Goal: Task Accomplishment & Management: Manage account settings

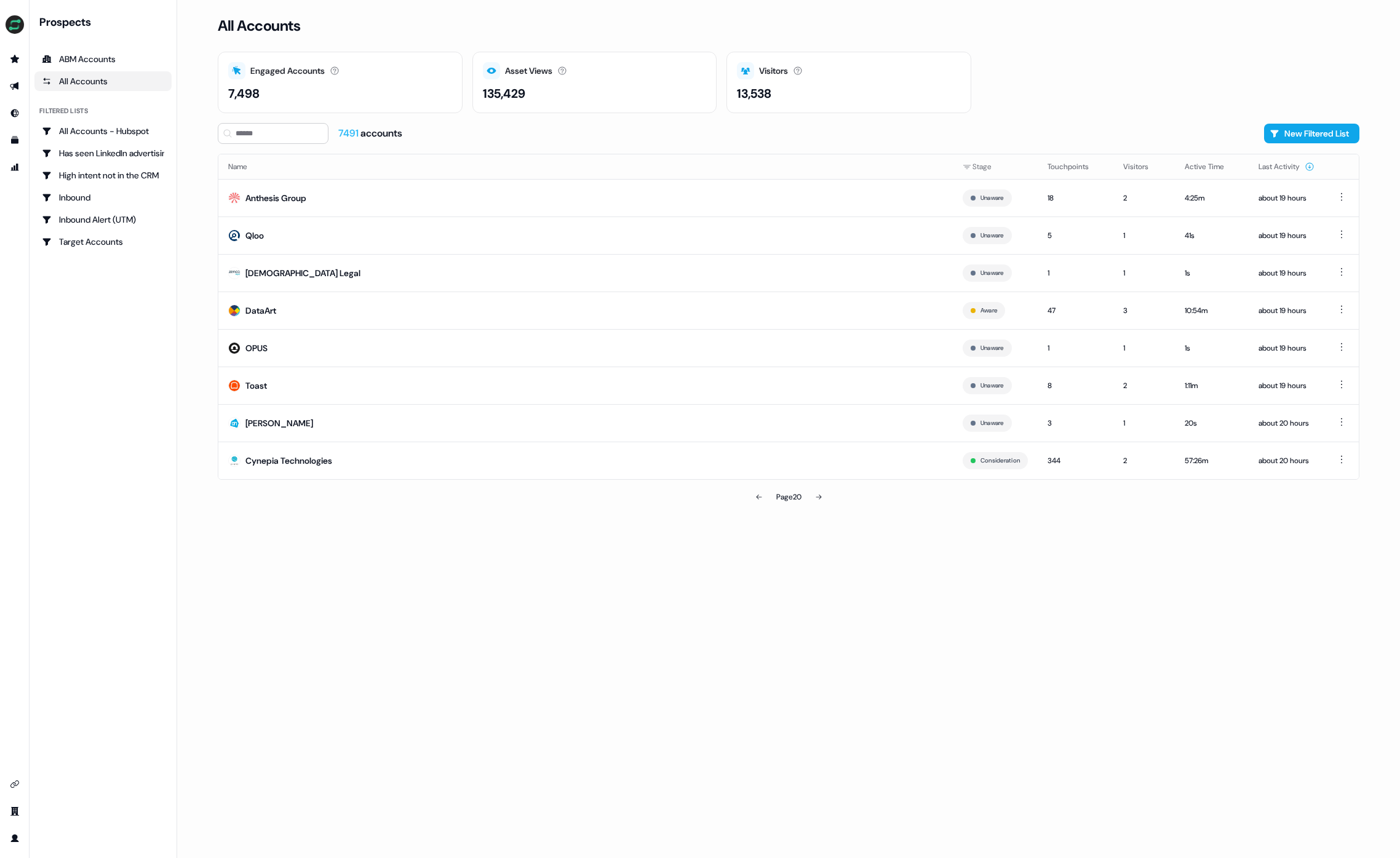
drag, startPoint x: 1079, startPoint y: 91, endPoint x: 1255, endPoint y: 102, distance: 176.3
click at [1079, 91] on div "Engaged Accounts Accounts that have interacted with an asset. 7,498 Asset Views…" at bounding box center [788, 82] width 1142 height 62
click at [1299, 130] on button "New Filtered List" at bounding box center [1313, 133] width 95 height 20
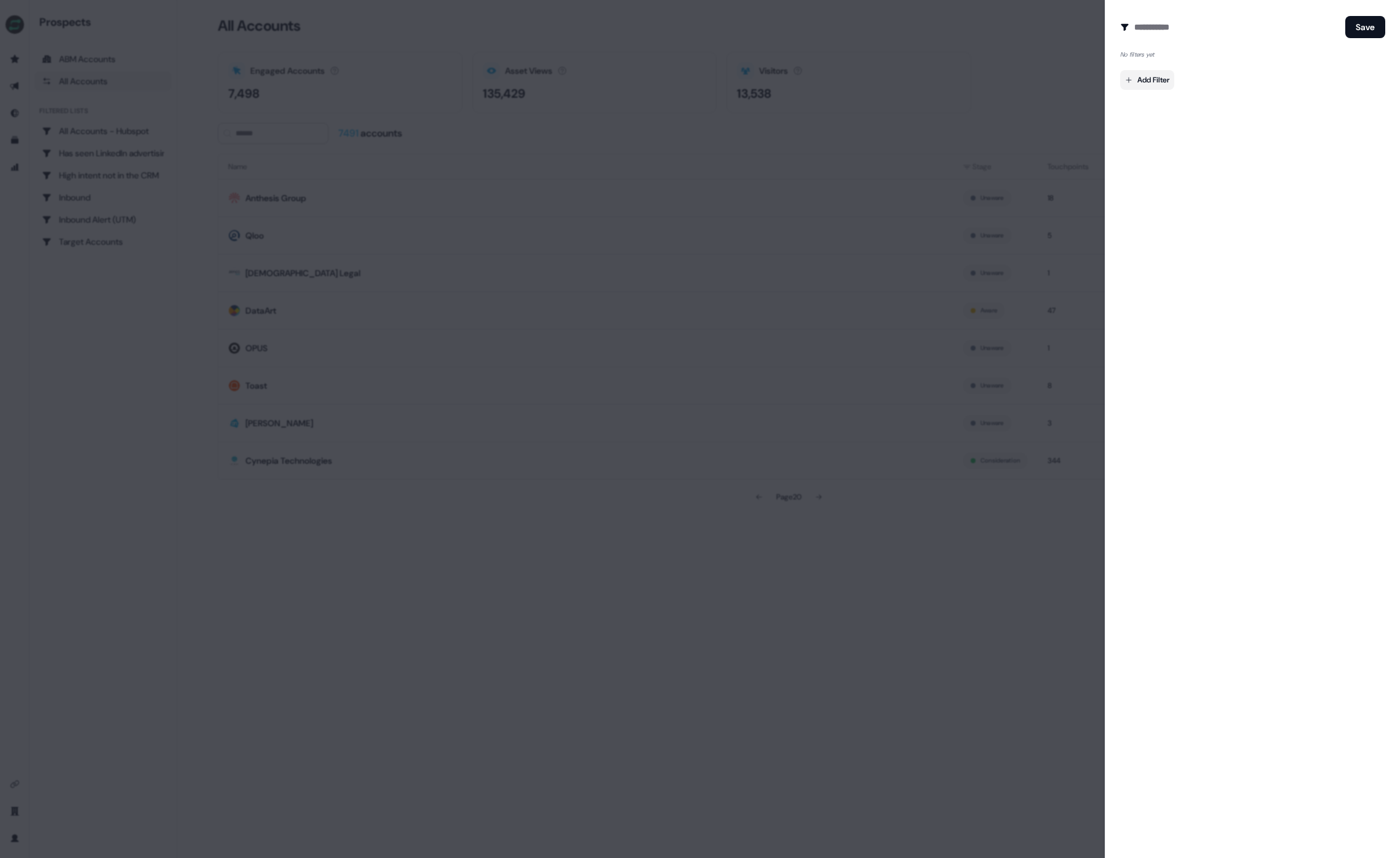
click at [1152, 73] on body "For the best experience switch devices to a bigger screen. Go to Userled.io Pro…" at bounding box center [700, 429] width 1400 height 858
click at [1211, 306] on div "Hubspot Company" at bounding box center [1213, 306] width 179 height 20
click at [1137, 117] on button "Back" at bounding box center [1142, 110] width 26 height 22
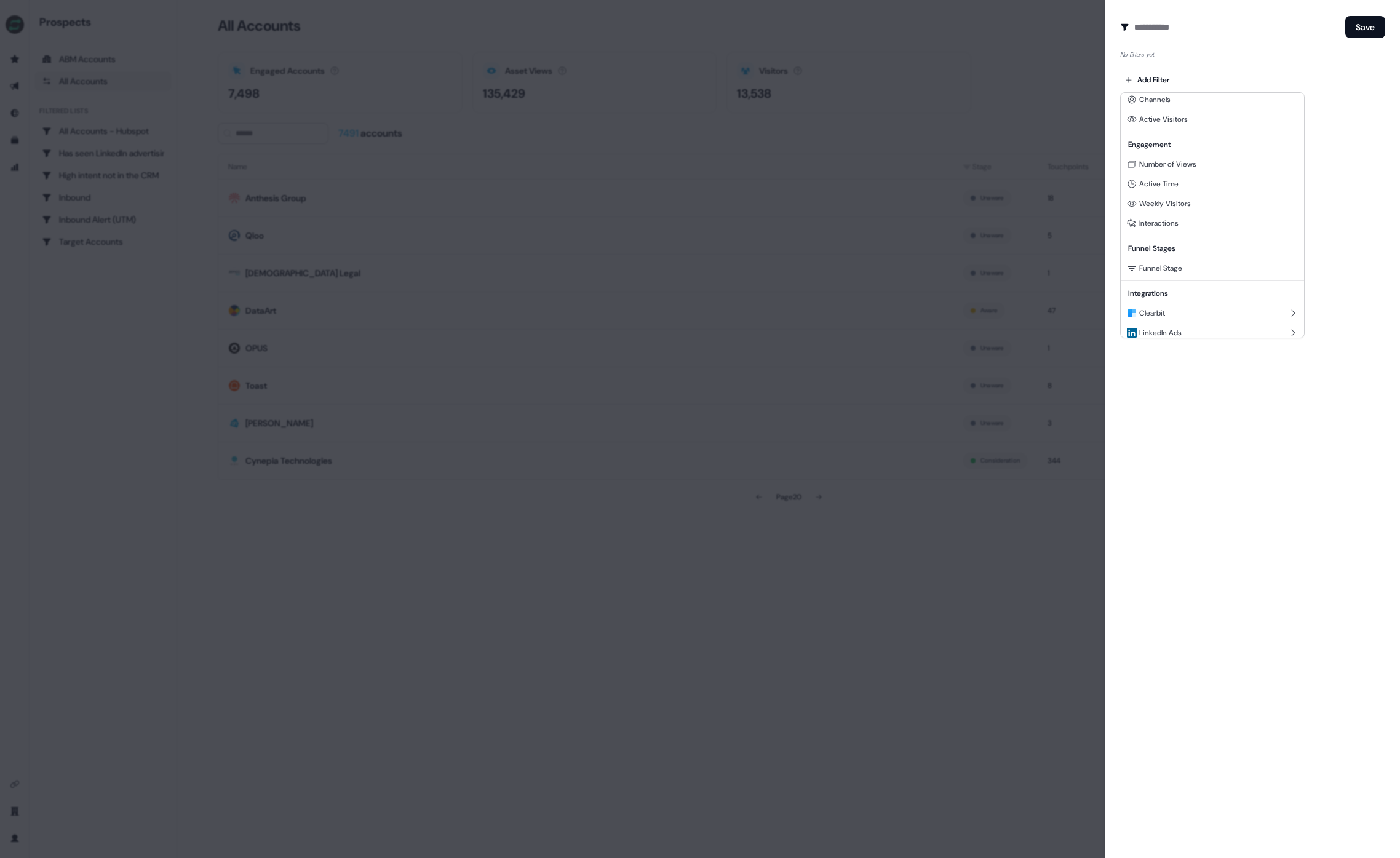
scroll to position [111, 0]
click at [1200, 314] on div "Hubspot Company" at bounding box center [1213, 306] width 179 height 20
click at [1210, 228] on div "K_Country" at bounding box center [1212, 225] width 174 height 20
click at [1219, 100] on input at bounding box center [1215, 99] width 89 height 20
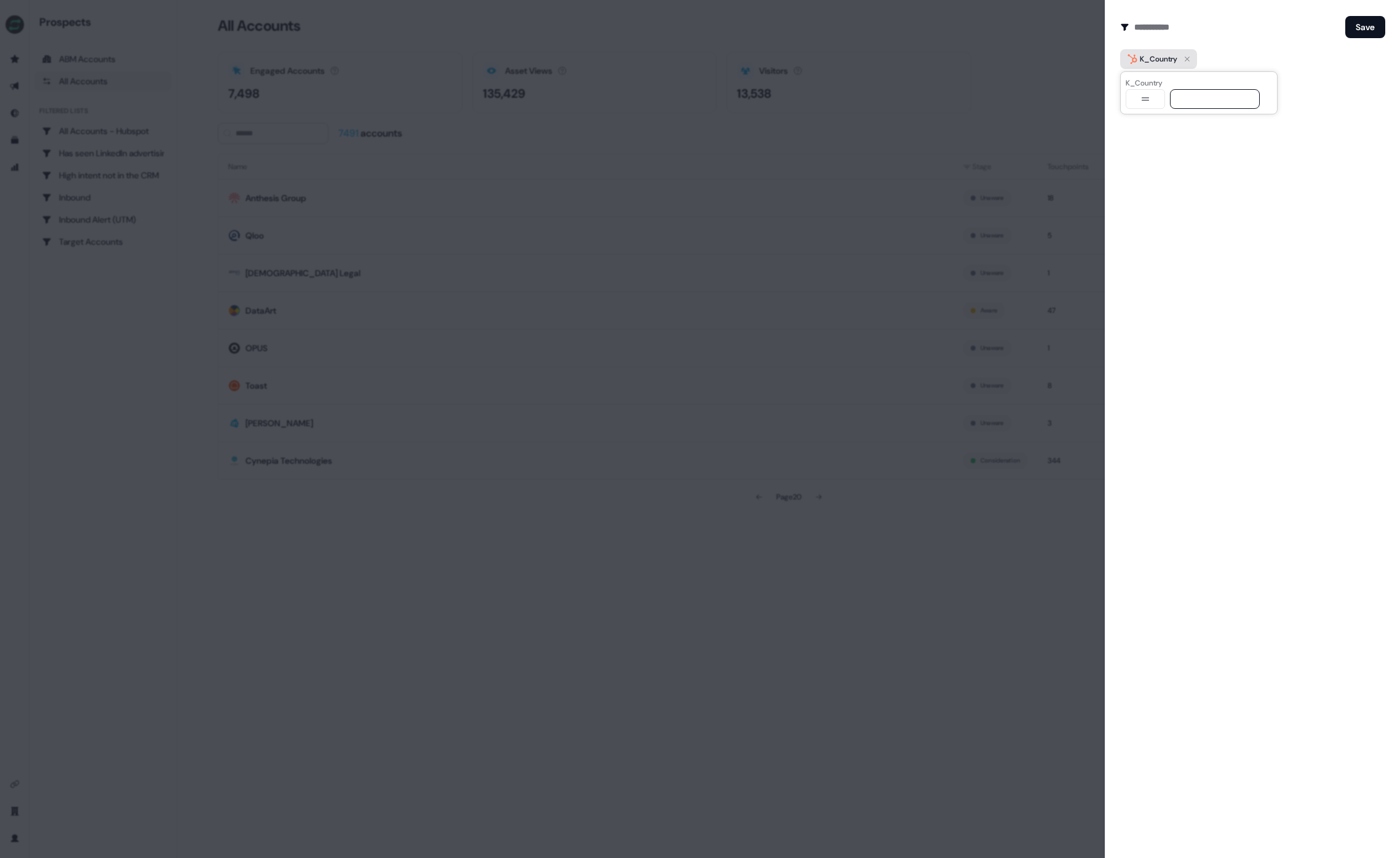
click at [1184, 54] on icon "button" at bounding box center [1187, 59] width 15 height 15
click at [1140, 75] on body "For the best experience switch devices to a bigger screen. Go to Userled.io Pro…" at bounding box center [700, 429] width 1400 height 858
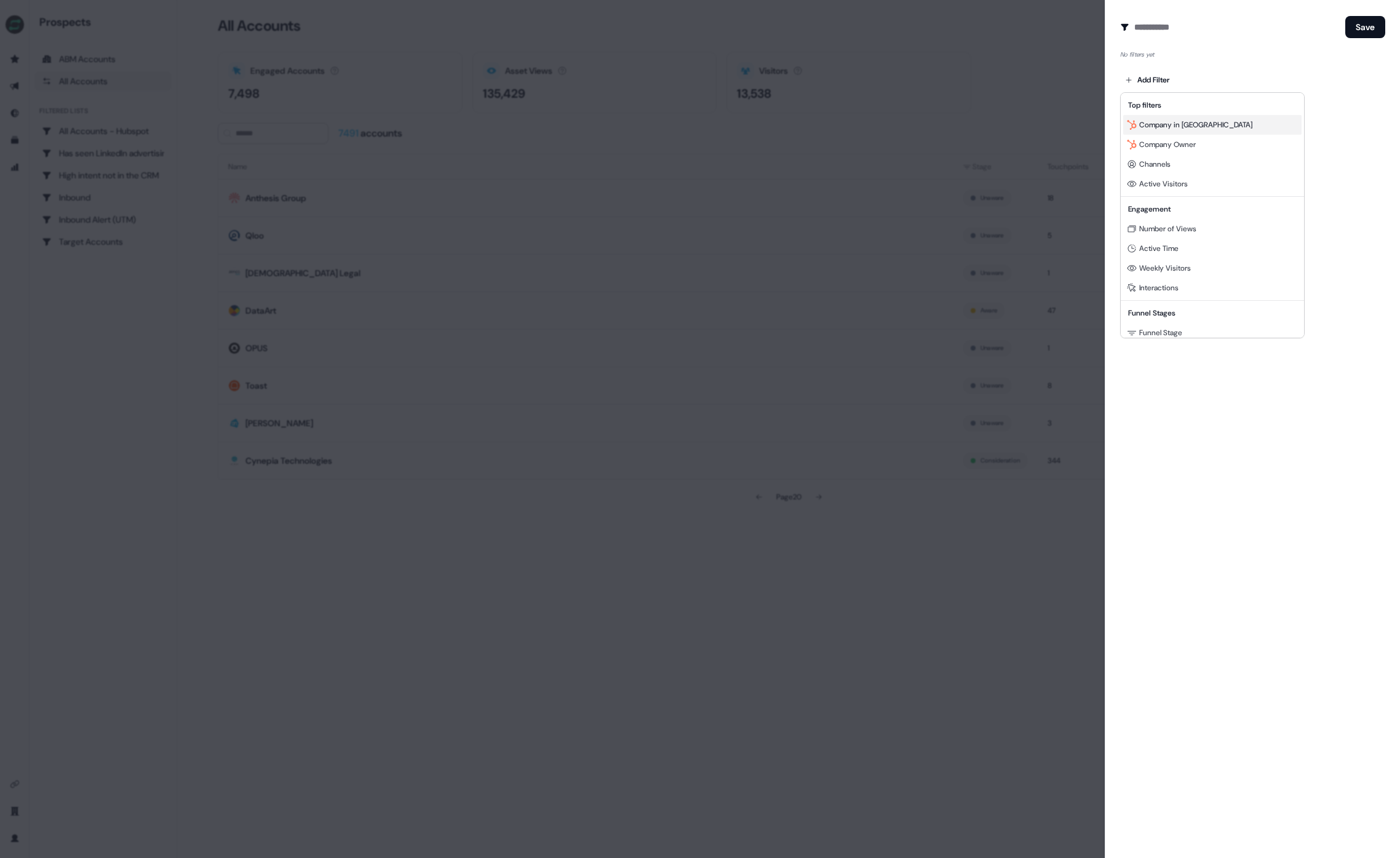
click at [1188, 123] on span "Company in Hubspot" at bounding box center [1196, 125] width 113 height 10
drag, startPoint x: 1145, startPoint y: 98, endPoint x: 1252, endPoint y: 64, distance: 112.3
click at [1253, 64] on body "For the best experience switch devices to a bigger screen. Go to Userled.io Pro…" at bounding box center [700, 429] width 1400 height 858
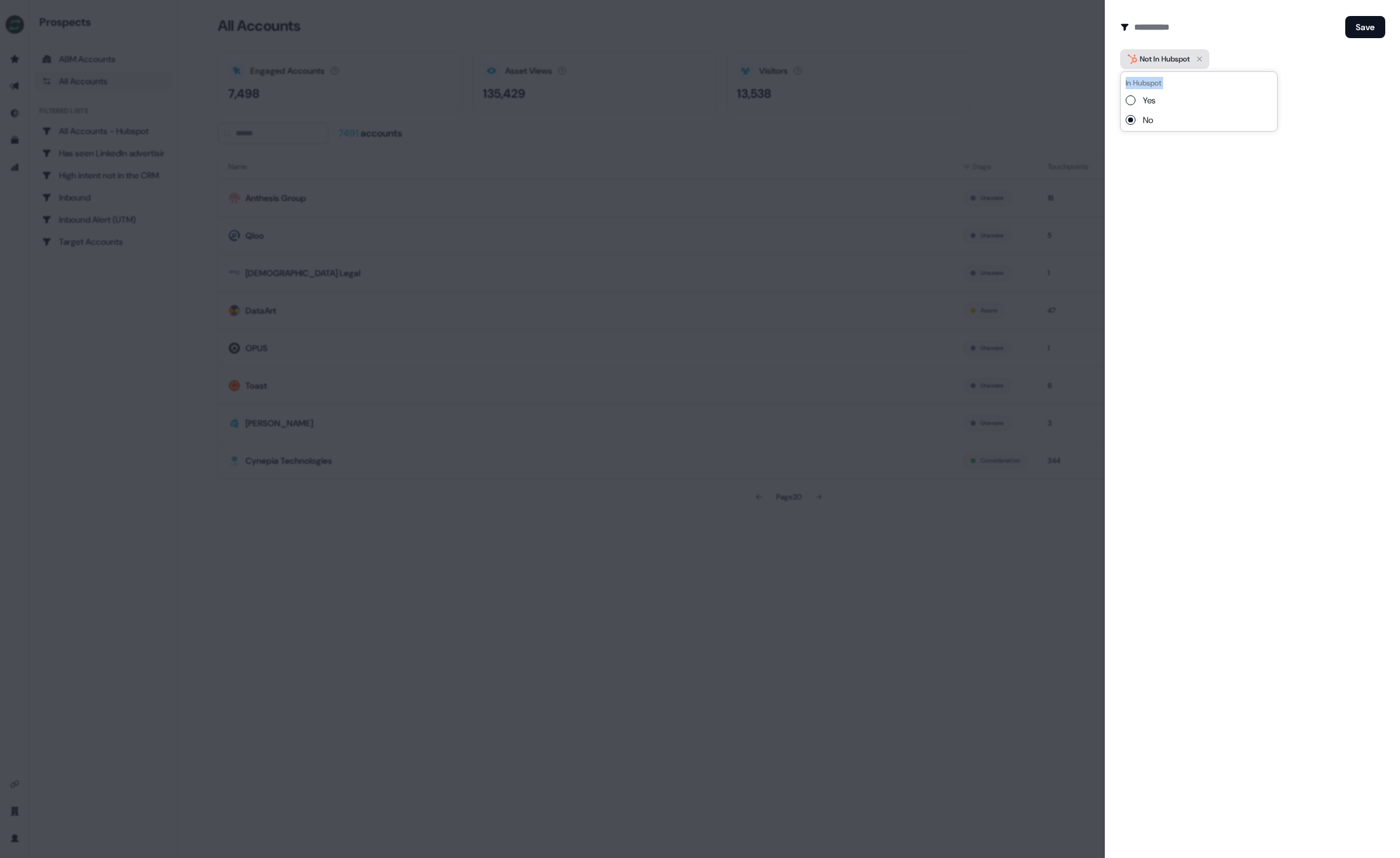
click at [1203, 58] on icon "button" at bounding box center [1199, 59] width 15 height 15
click at [1139, 68] on div "Add Filter" at bounding box center [1253, 77] width 265 height 25
click at [1149, 78] on body "For the best experience switch devices to a bigger screen. Go to Userled.io Pro…" at bounding box center [700, 429] width 1400 height 858
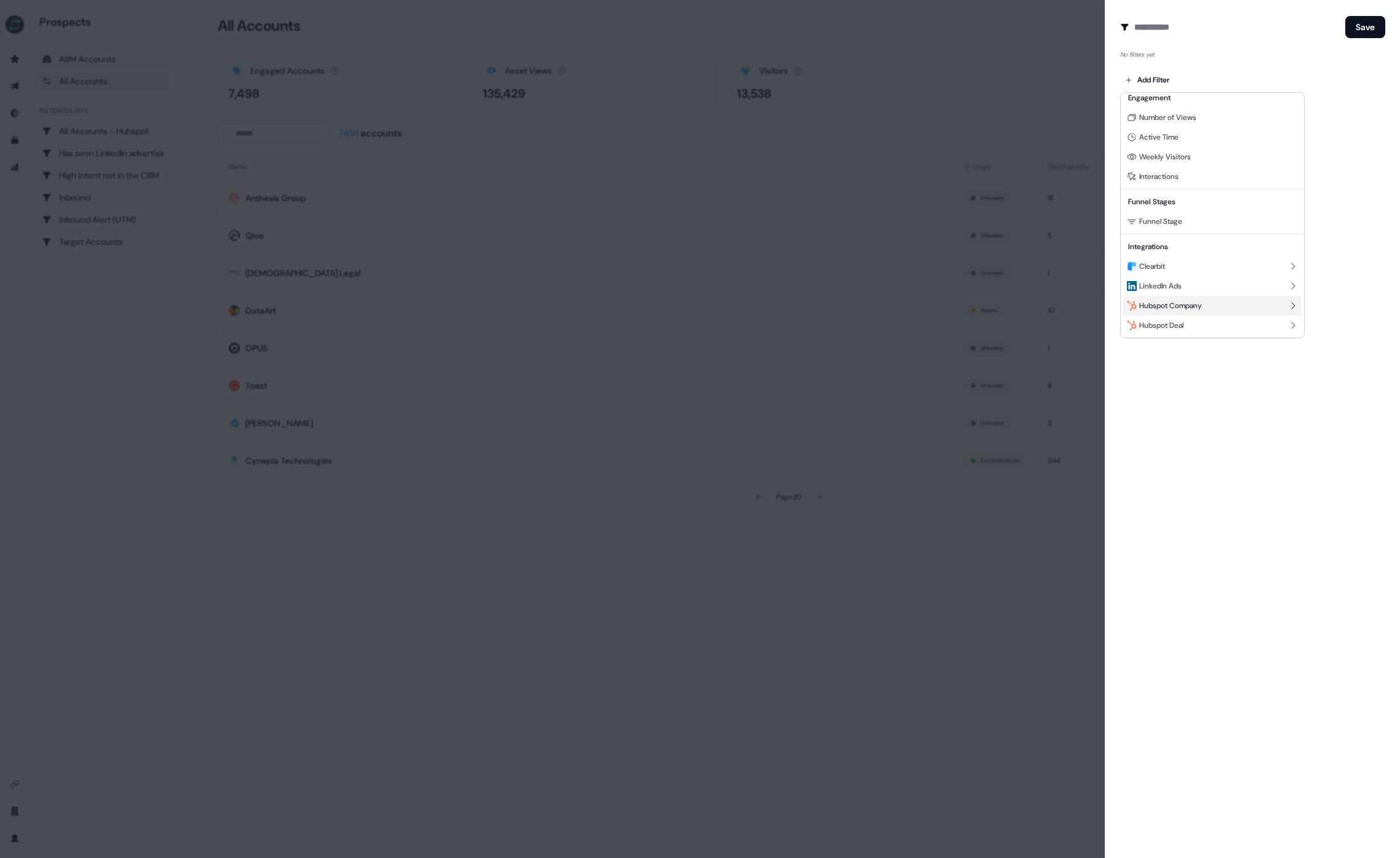
click at [1193, 301] on span "Hubspot Company" at bounding box center [1170, 306] width 63 height 10
click at [1166, 241] on span "Country/Region" at bounding box center [1170, 237] width 55 height 12
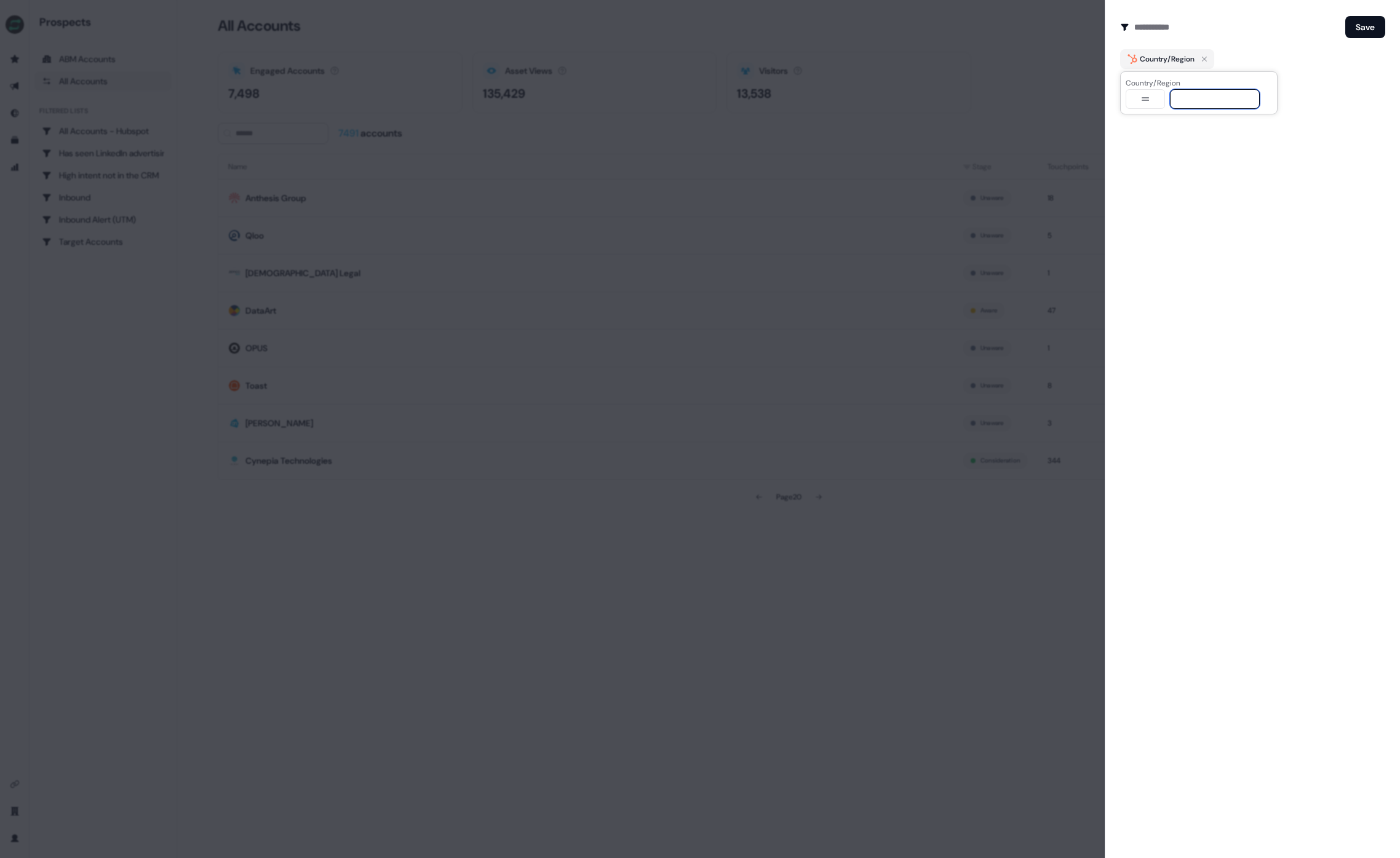
click at [1220, 98] on input at bounding box center [1215, 99] width 89 height 20
type input "*****"
click at [1360, 83] on div "Add Filter" at bounding box center [1253, 85] width 265 height 25
click at [1363, 25] on button "Save" at bounding box center [1365, 27] width 40 height 22
click at [1214, 33] on input at bounding box center [1237, 27] width 206 height 25
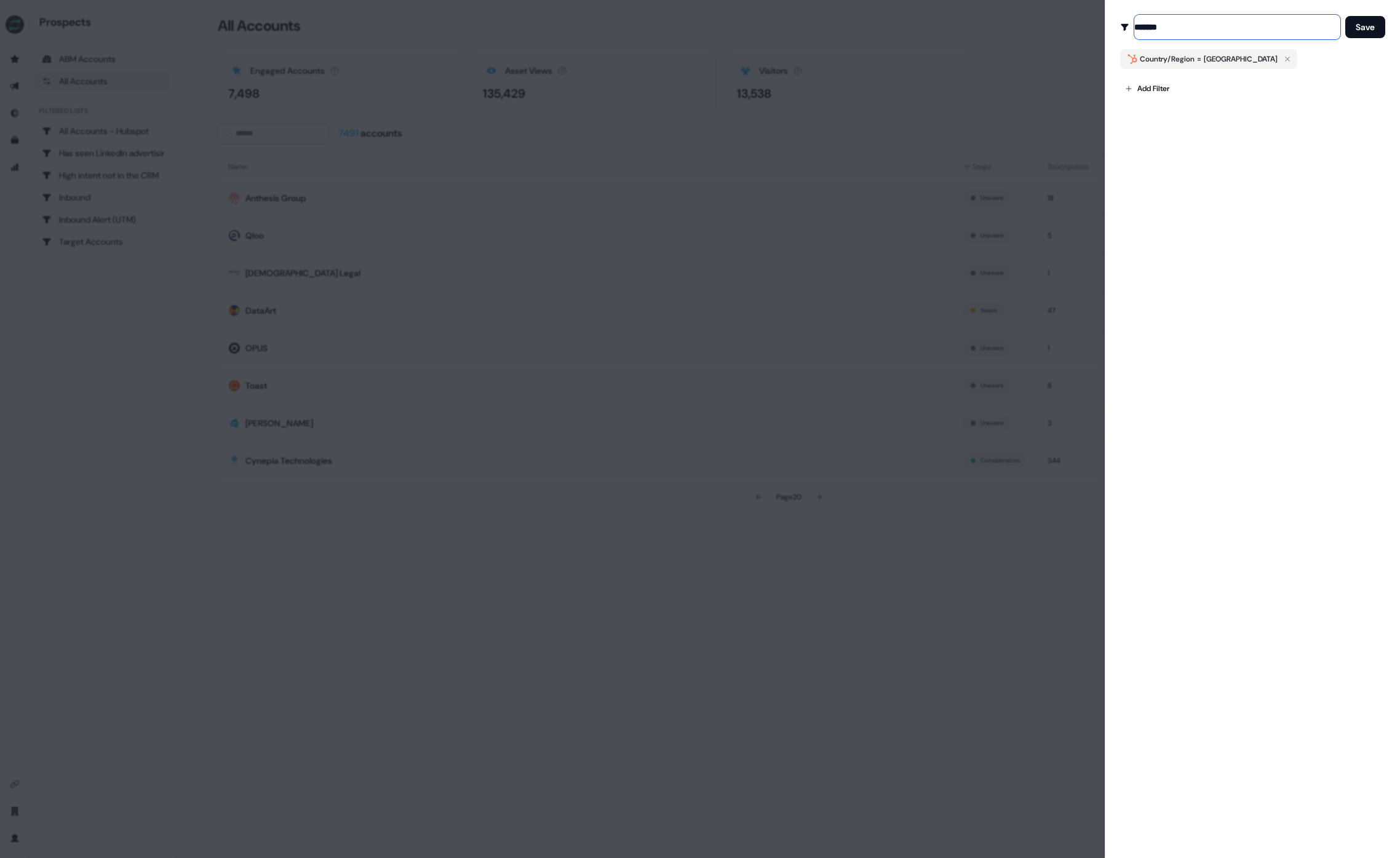
type input "*******"
click at [1345, 16] on button "Save" at bounding box center [1365, 27] width 40 height 22
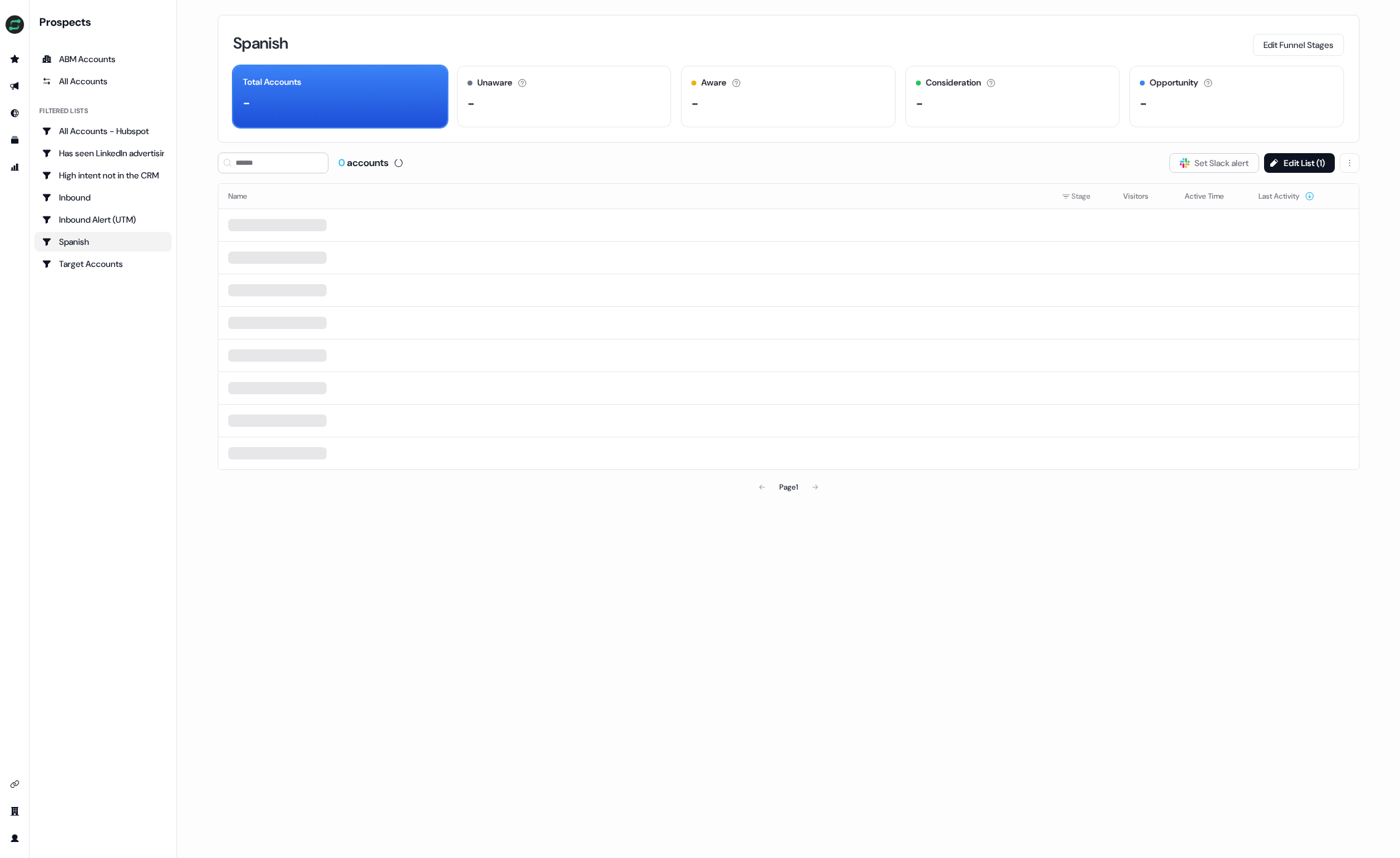
click at [41, 394] on div "Prospects ABM Accounts All Accounts Filtered lists All Accounts - Hubspot Has s…" at bounding box center [103, 429] width 137 height 828
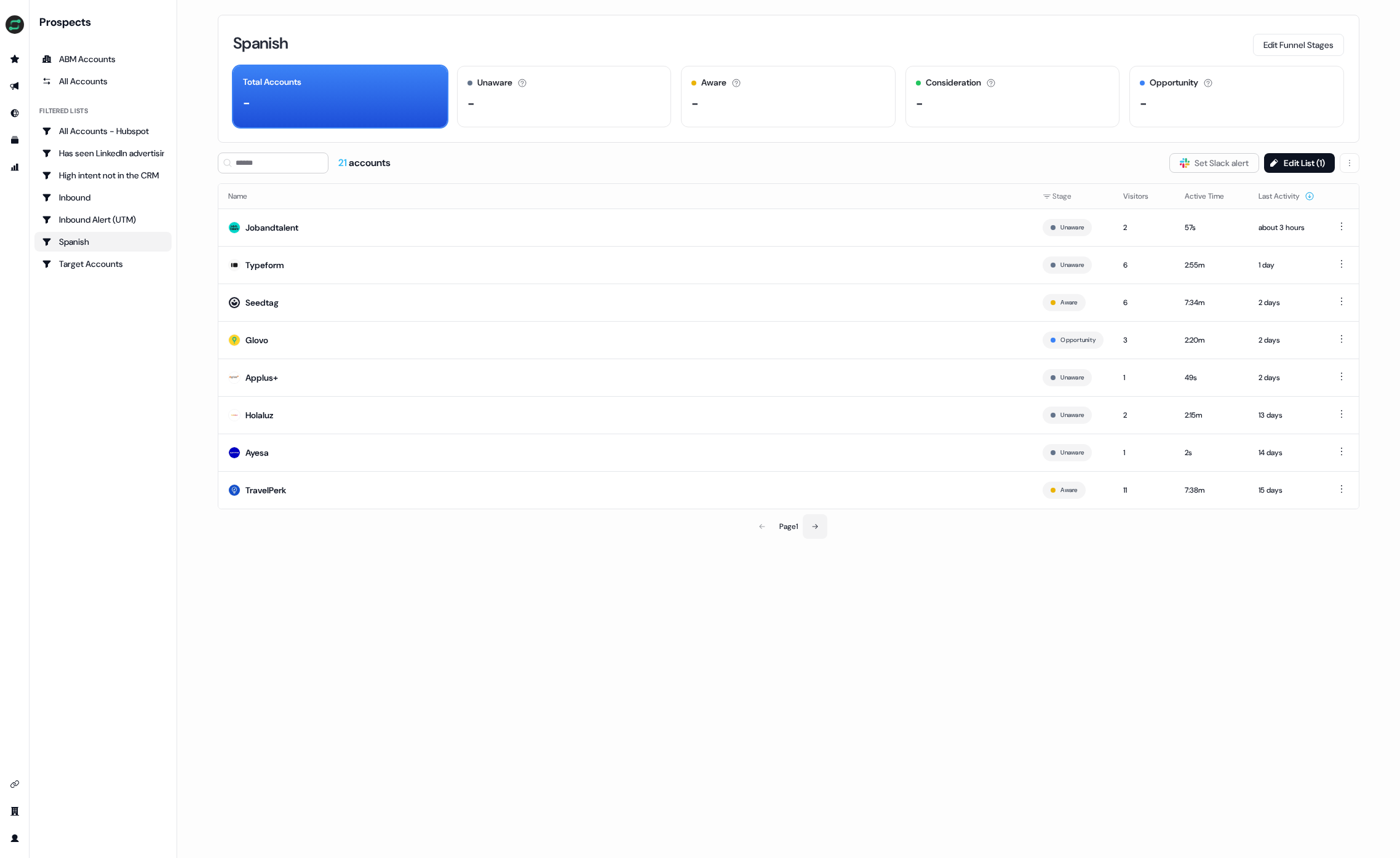
click at [810, 525] on button at bounding box center [815, 526] width 25 height 25
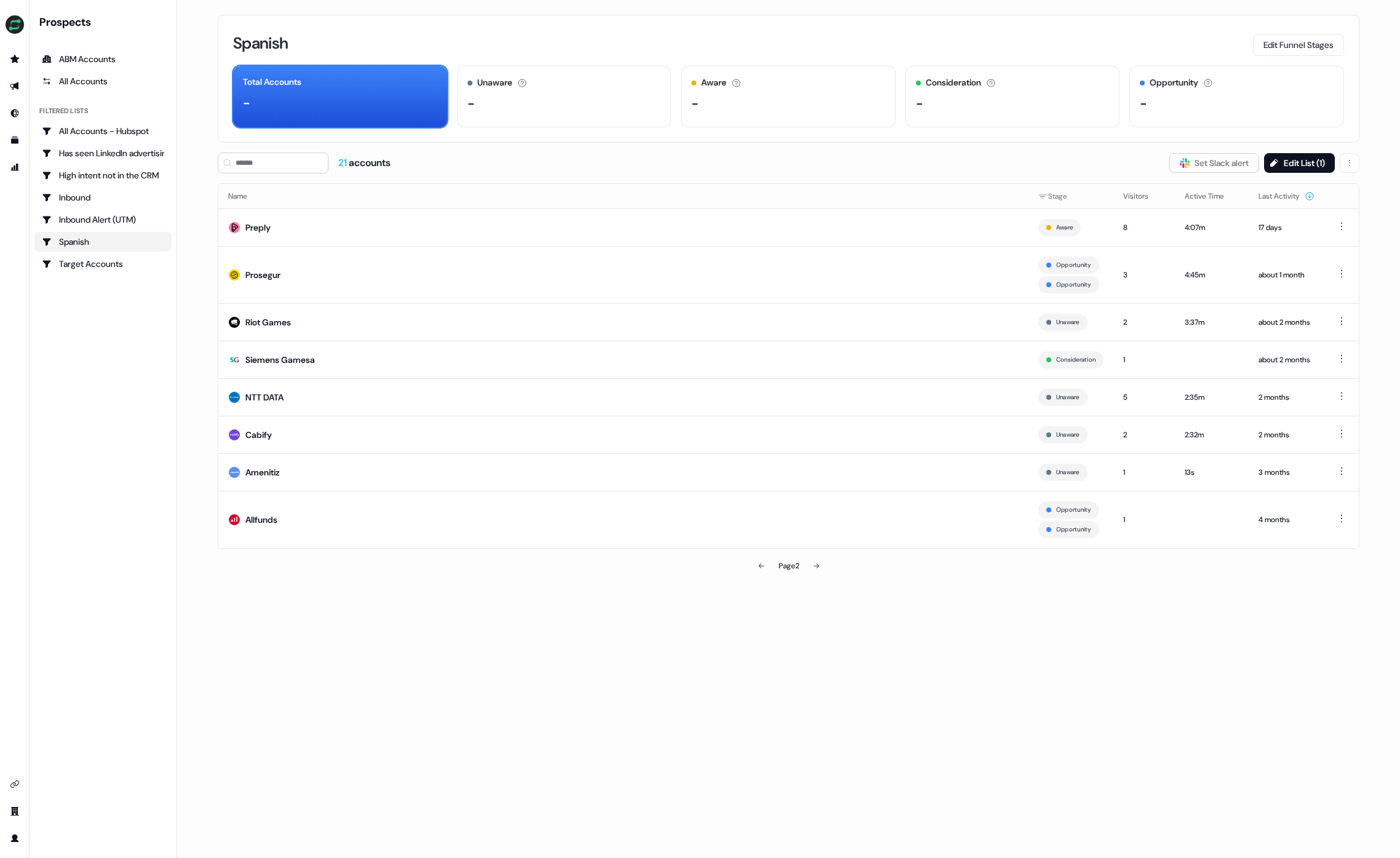
click at [816, 566] on icon at bounding box center [816, 565] width 7 height 7
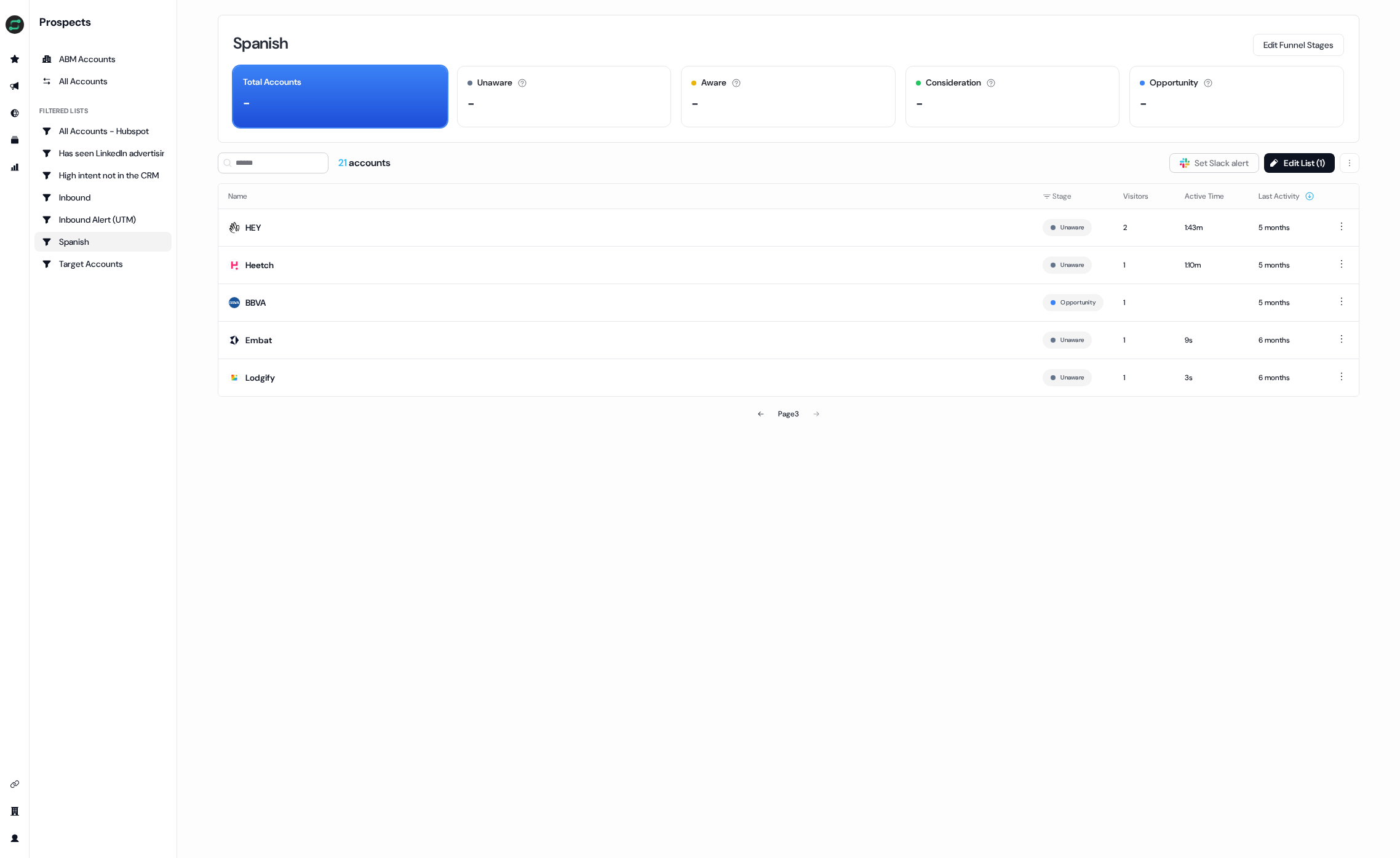
click at [453, 153] on div "21 accounts Slack Logo SVG Set Slack alert Edit List ( 1 )" at bounding box center [788, 163] width 1142 height 21
click at [1294, 159] on button "Edit List ( 1 )" at bounding box center [1300, 163] width 71 height 20
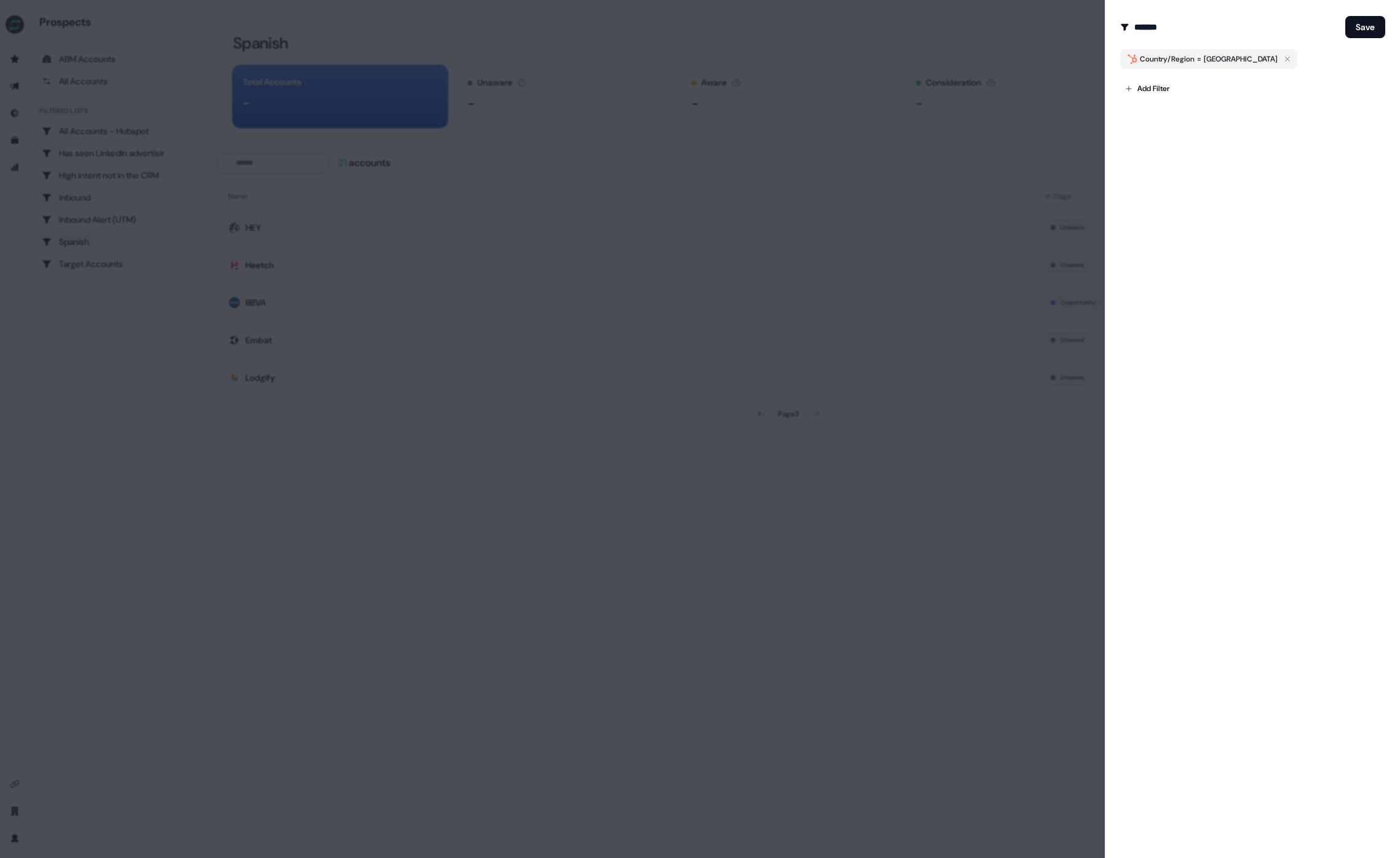
click at [1041, 79] on div at bounding box center [700, 429] width 1400 height 858
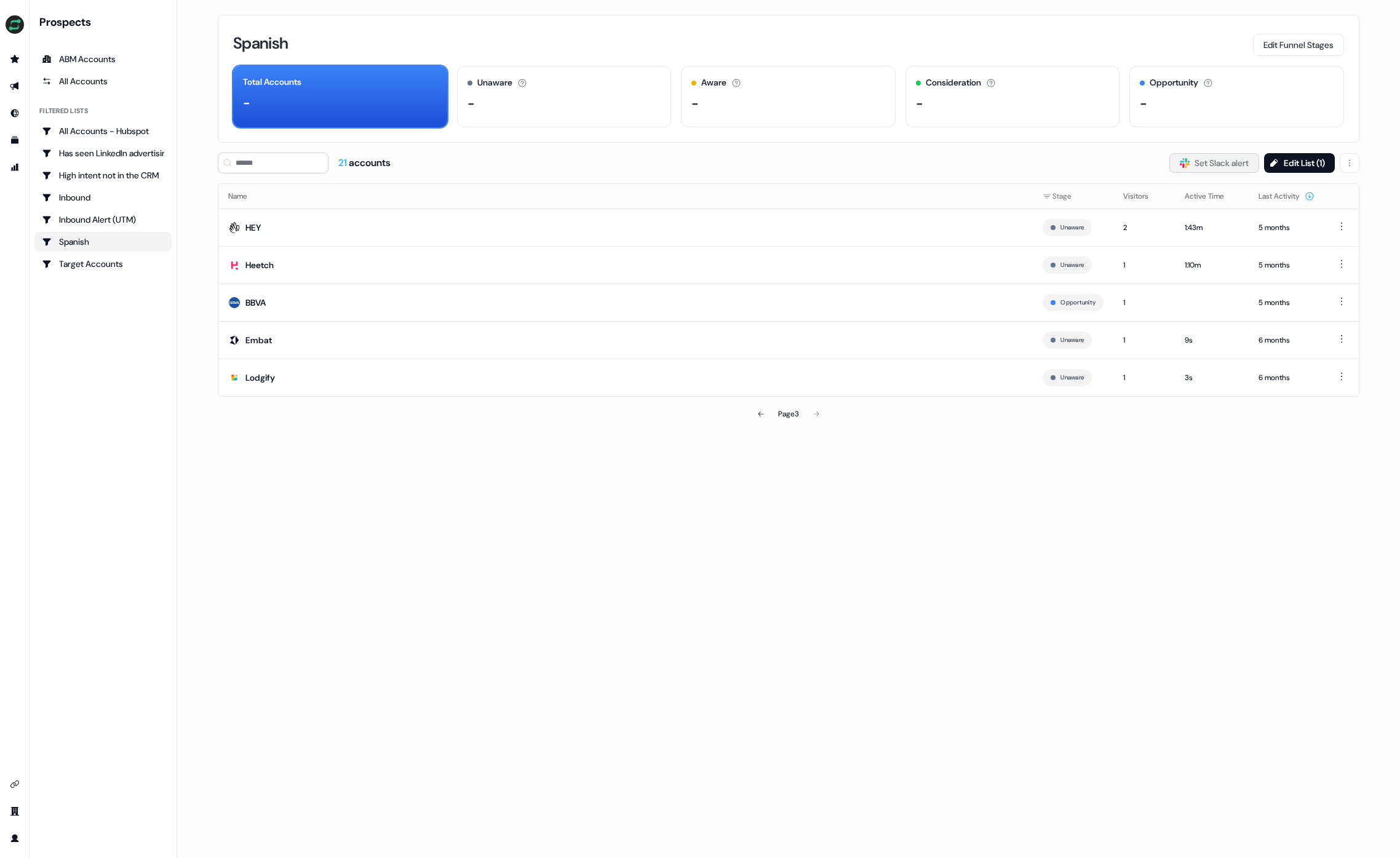
click at [1227, 161] on button "Slack Logo SVG Set Slack alert" at bounding box center [1214, 163] width 89 height 20
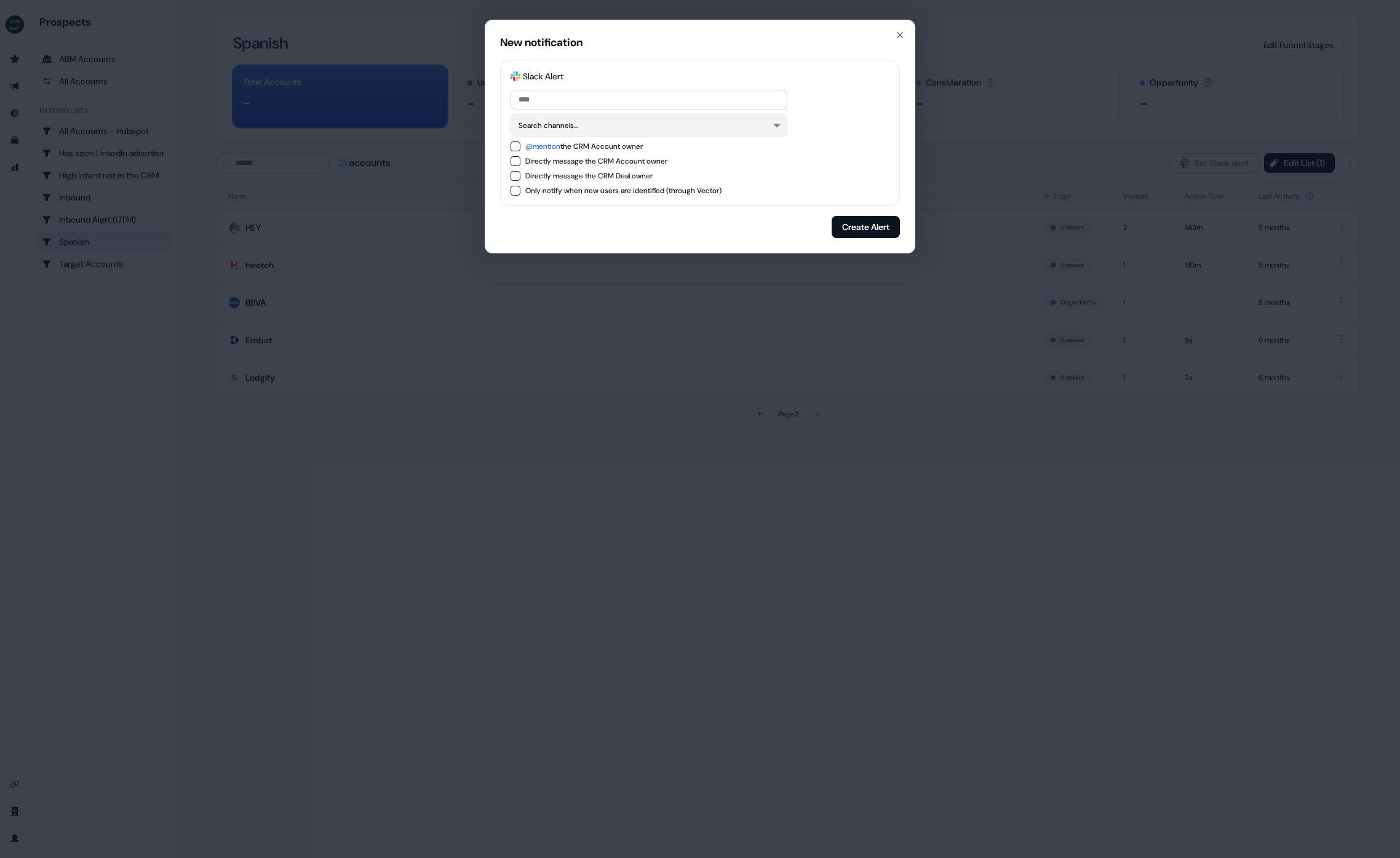
click at [556, 122] on button "Search channels..." at bounding box center [649, 125] width 277 height 22
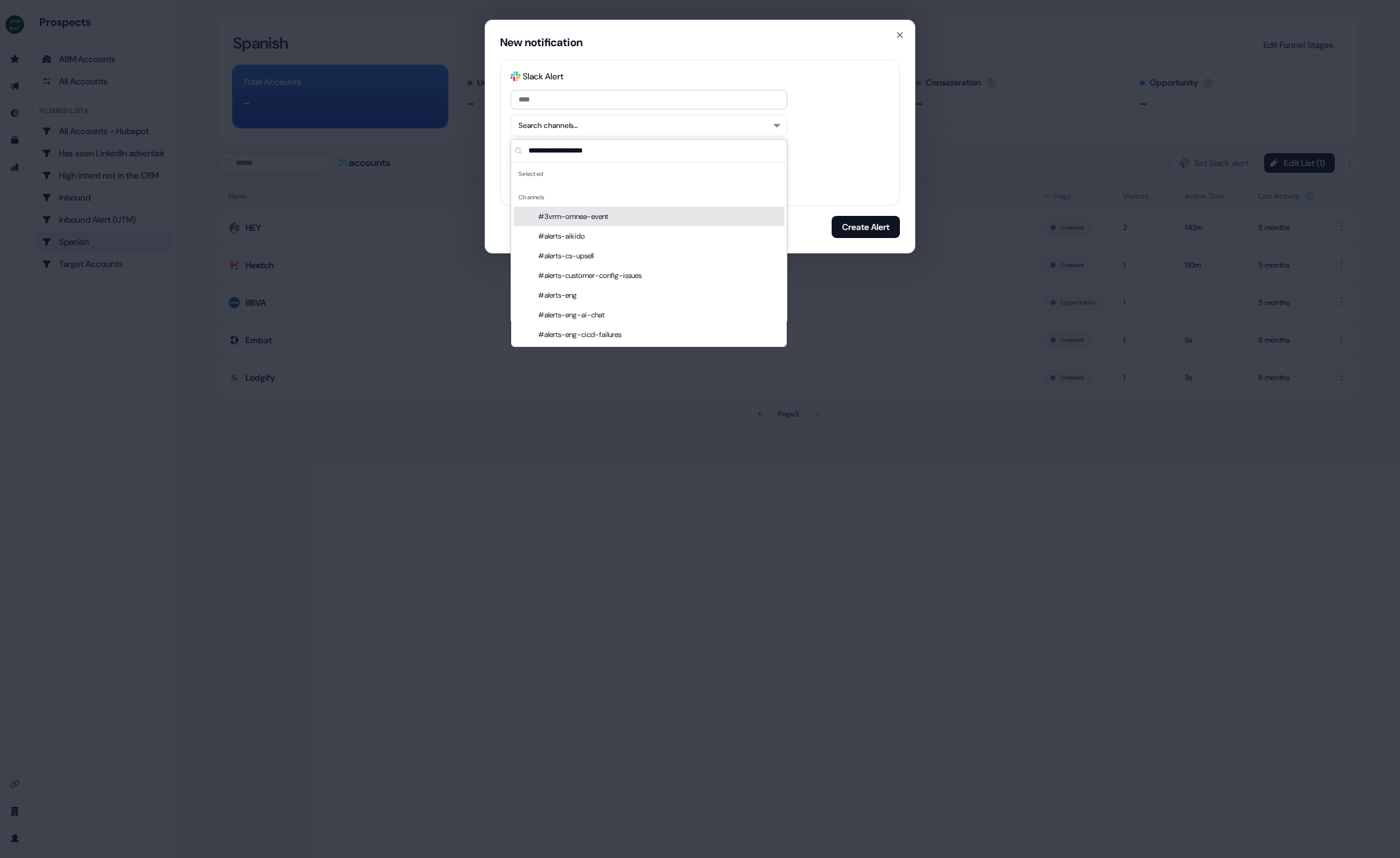
drag, startPoint x: 803, startPoint y: 96, endPoint x: 783, endPoint y: 97, distance: 20.0
click at [803, 96] on div at bounding box center [700, 99] width 379 height 20
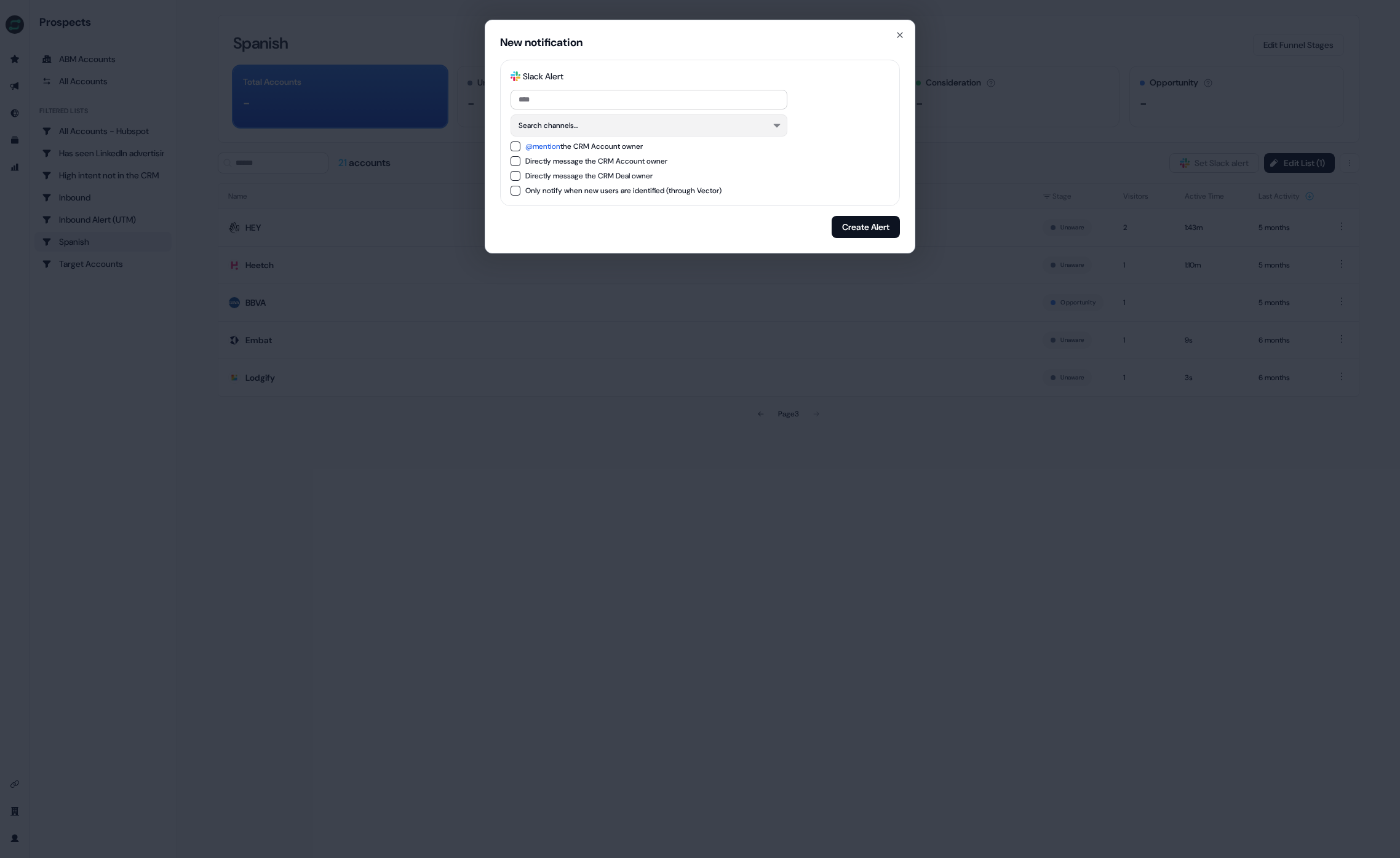
click at [539, 122] on button "Search channels..." at bounding box center [649, 125] width 277 height 22
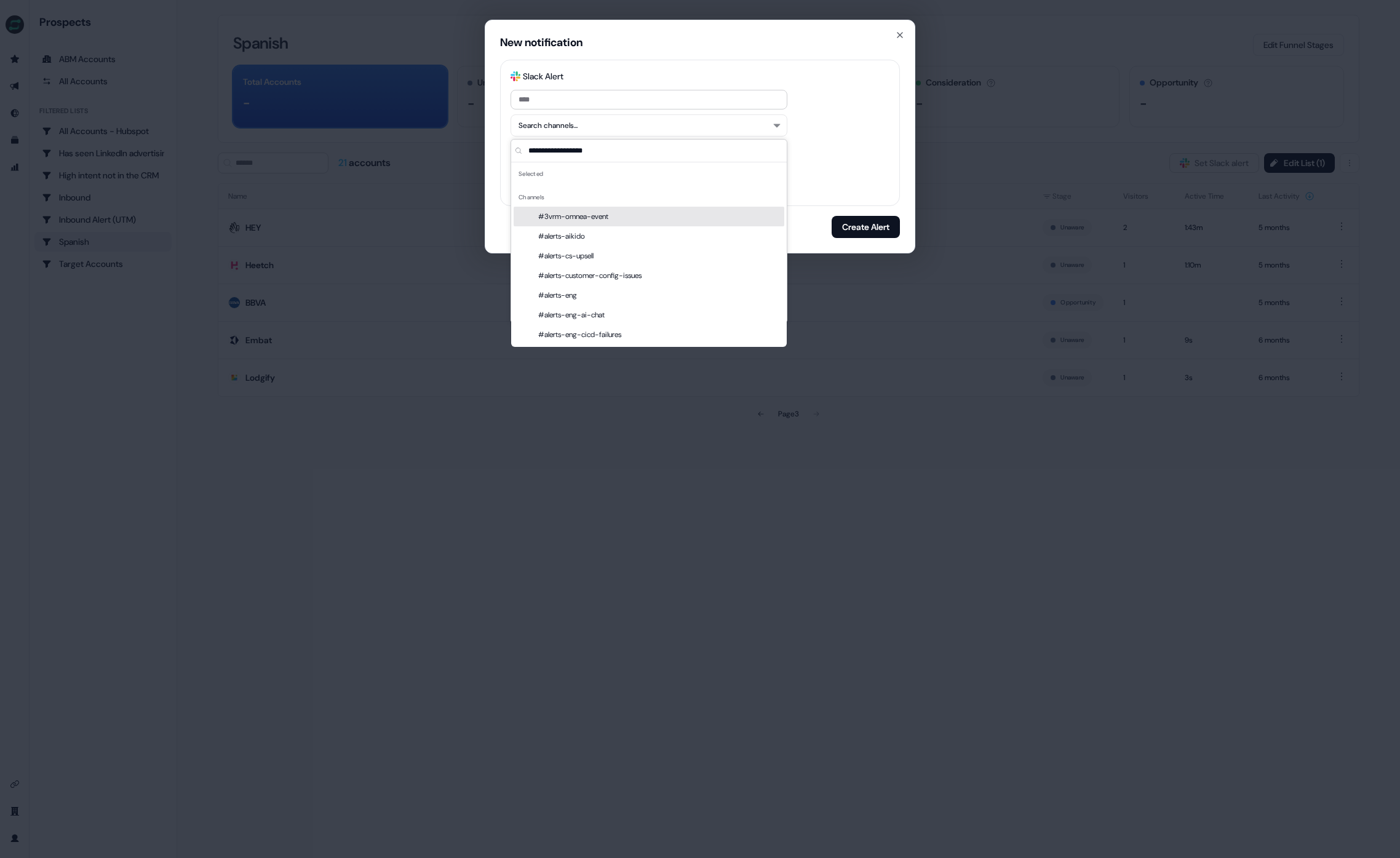
click at [871, 119] on div "Search channels..." at bounding box center [700, 125] width 379 height 22
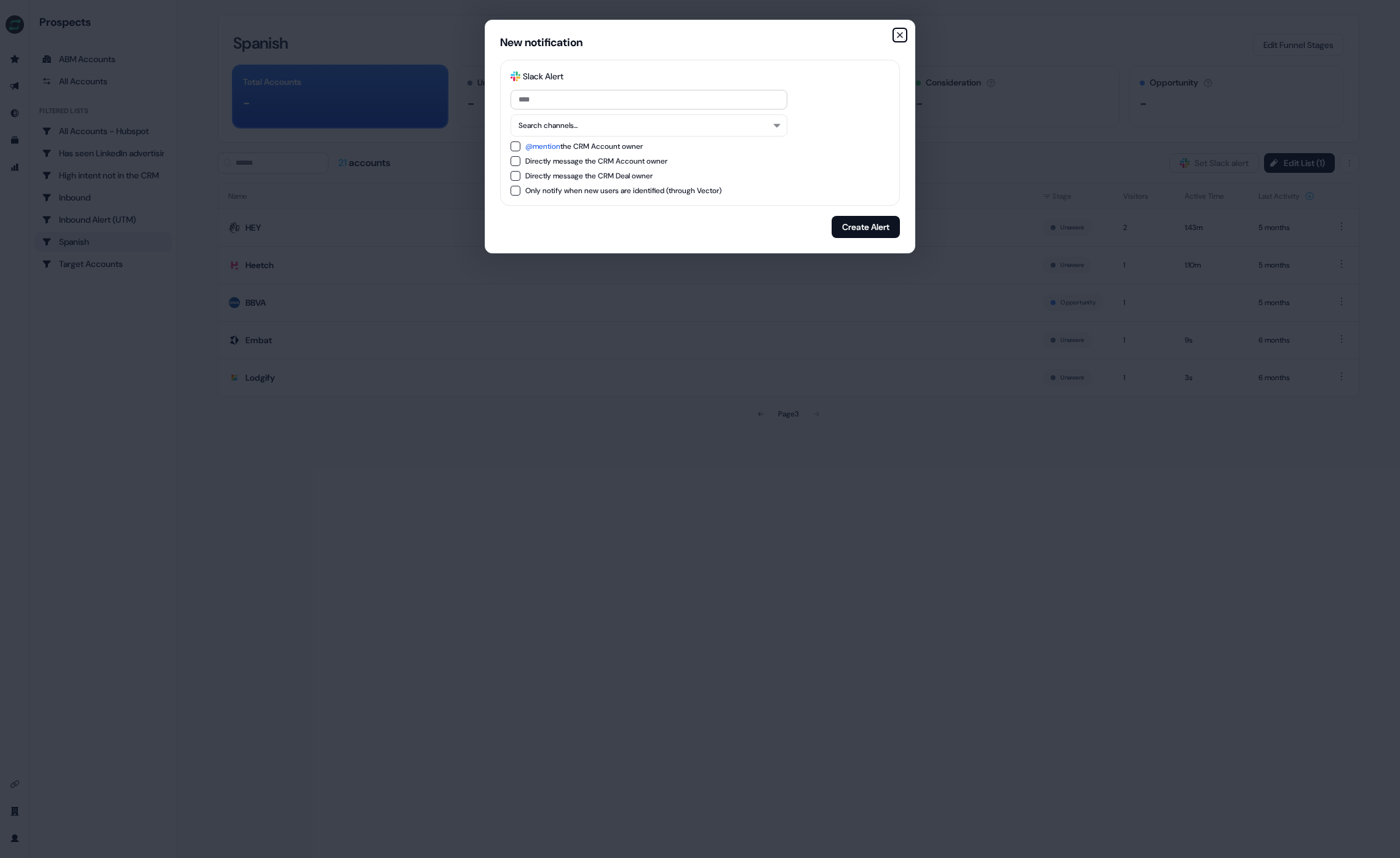
click at [902, 35] on icon "button" at bounding box center [900, 35] width 10 height 10
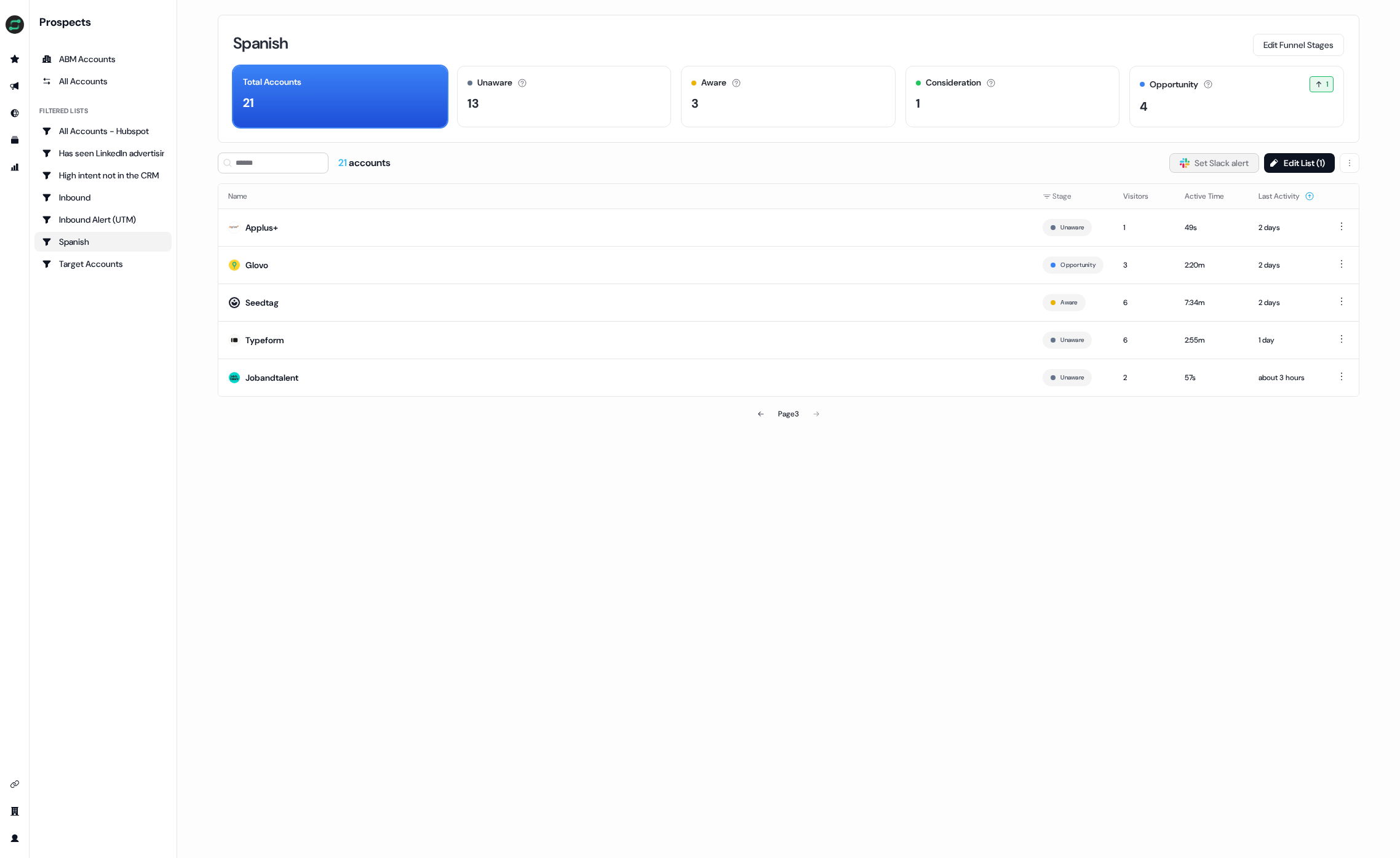
click at [1241, 162] on button "Slack Logo SVG Set Slack alert" at bounding box center [1214, 163] width 89 height 20
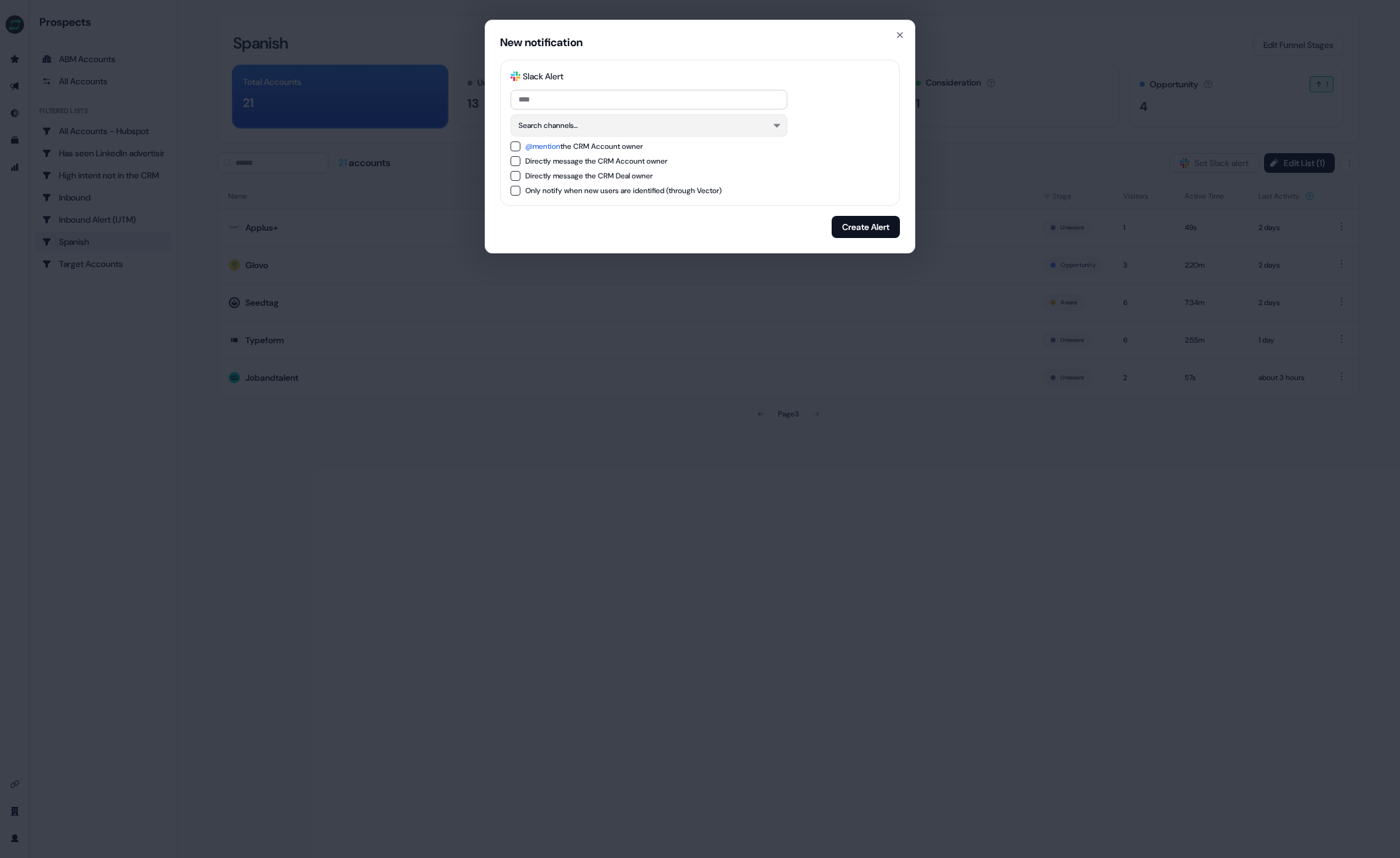
click at [585, 117] on button "Search channels..." at bounding box center [649, 125] width 277 height 22
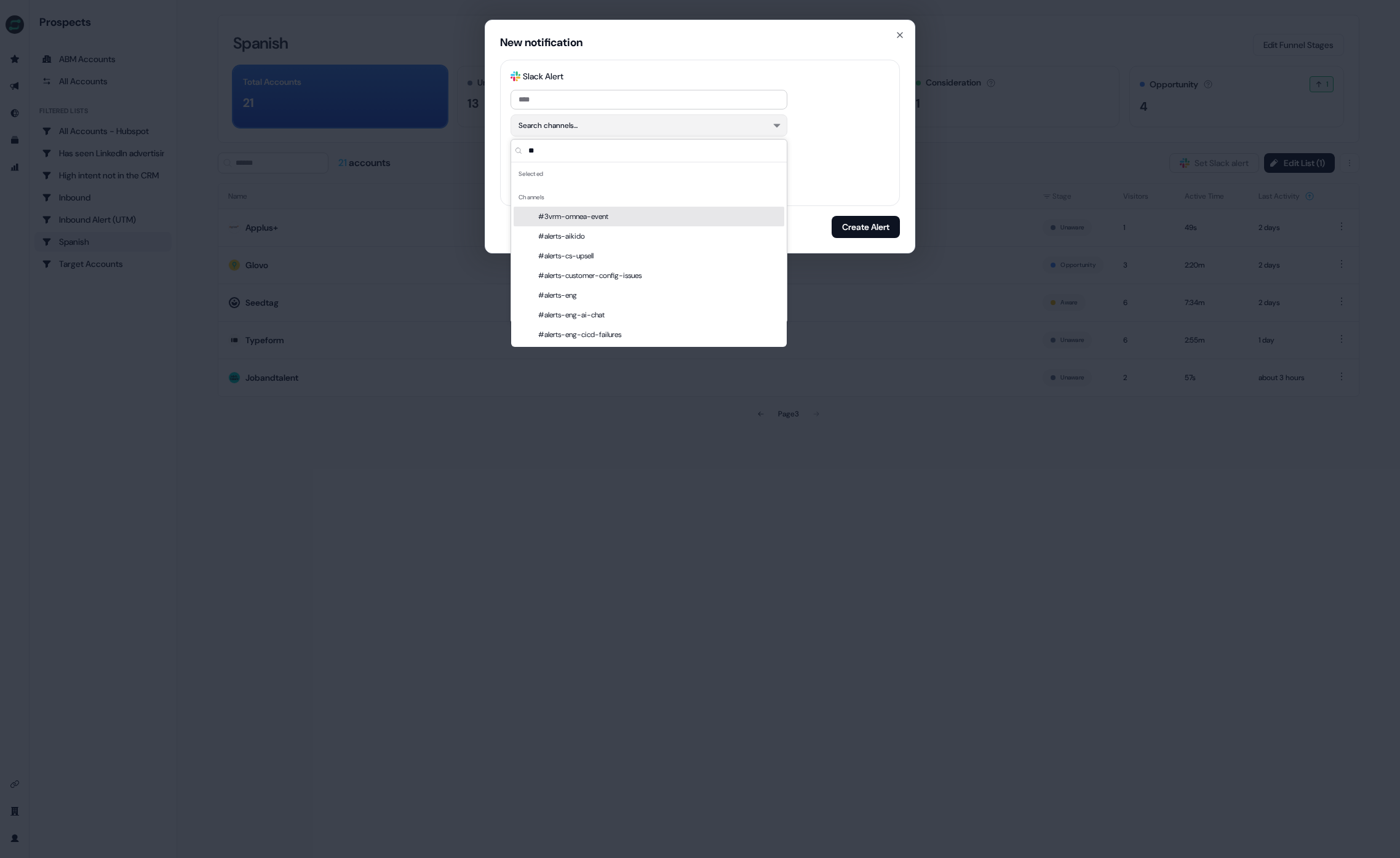
scroll to position [407, 0]
type input "*"
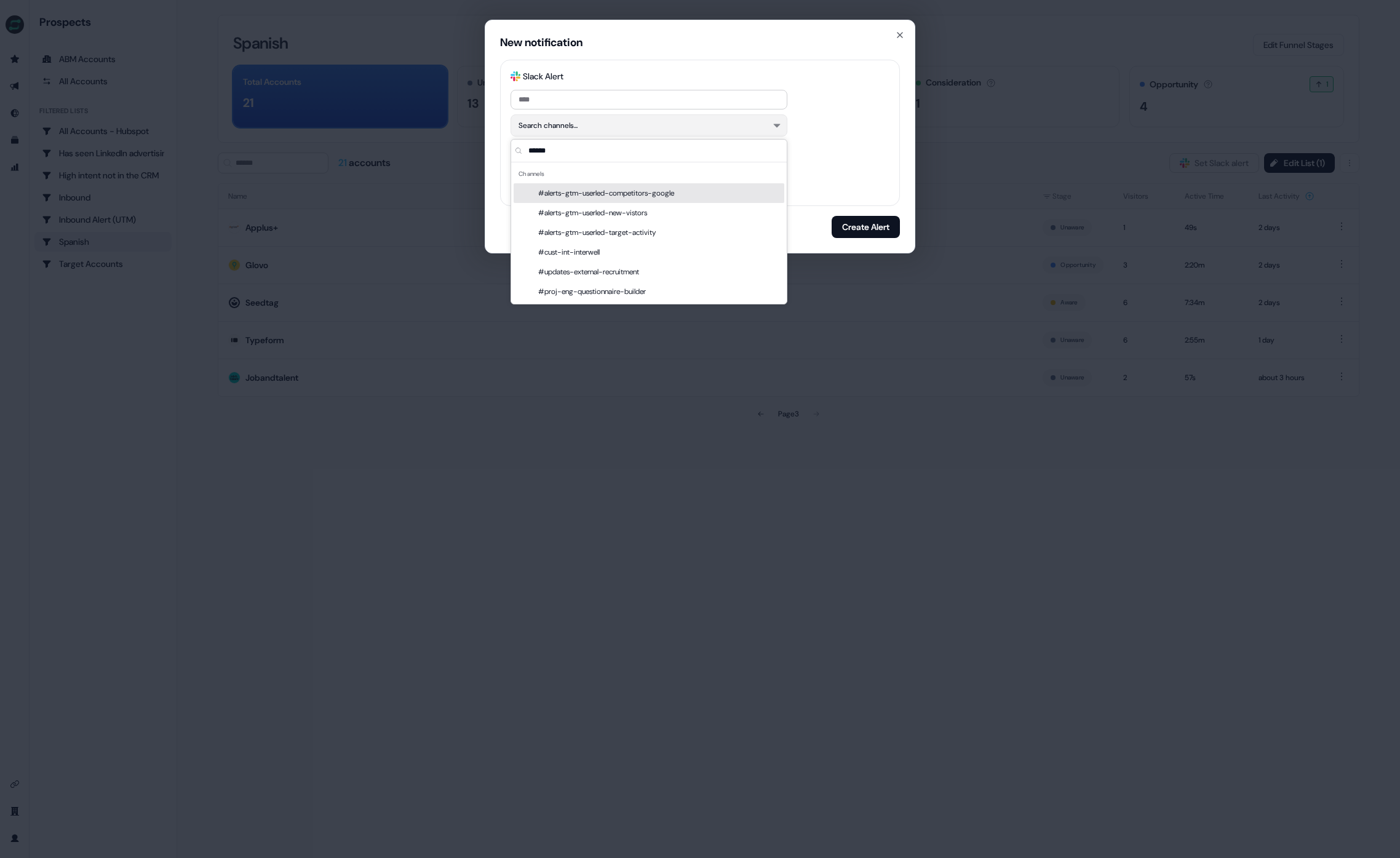
scroll to position [0, 0]
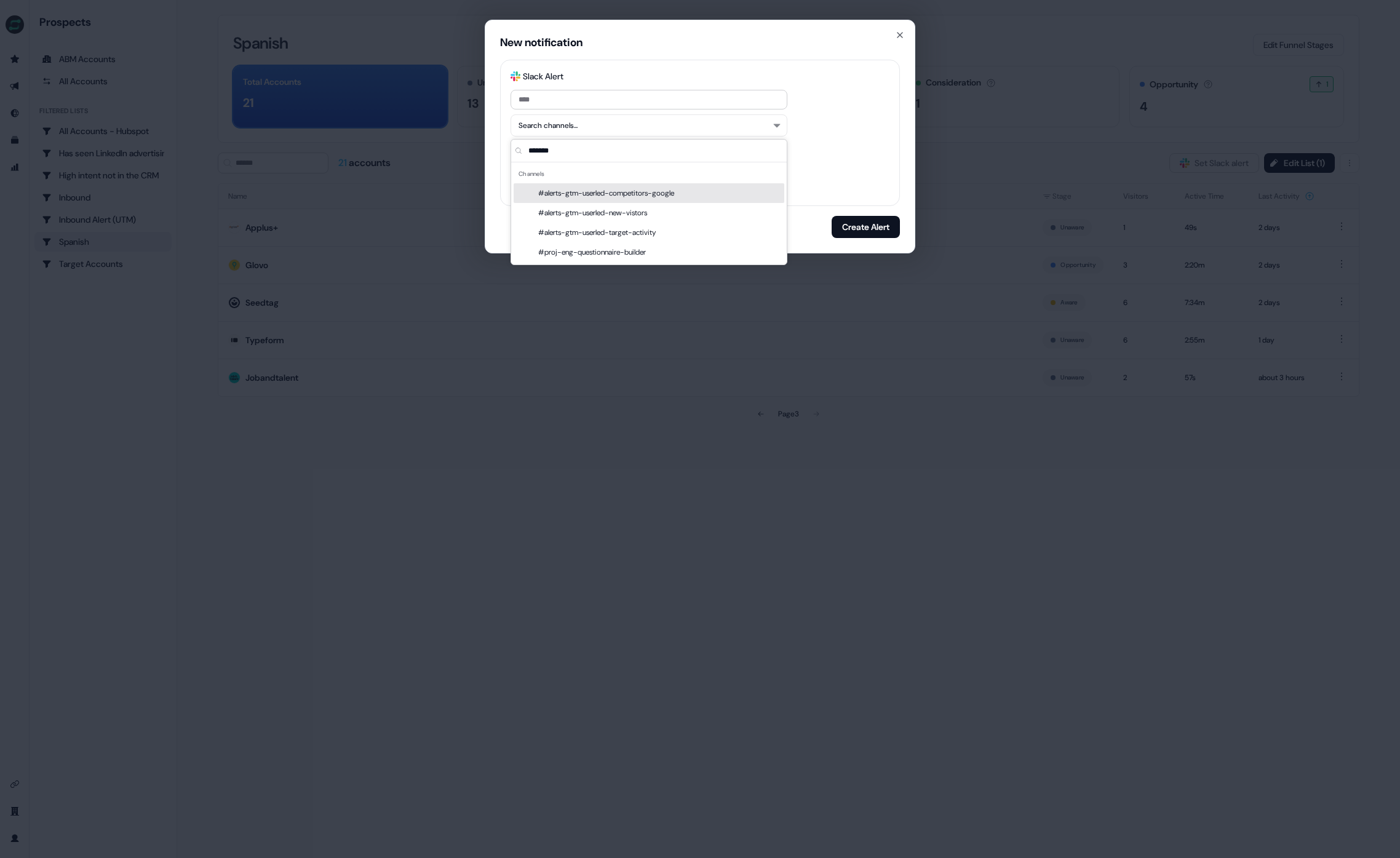
type input "*******"
drag, startPoint x: 883, startPoint y: 130, endPoint x: 760, endPoint y: 125, distance: 123.1
click at [880, 130] on div "Search channels..." at bounding box center [700, 125] width 379 height 22
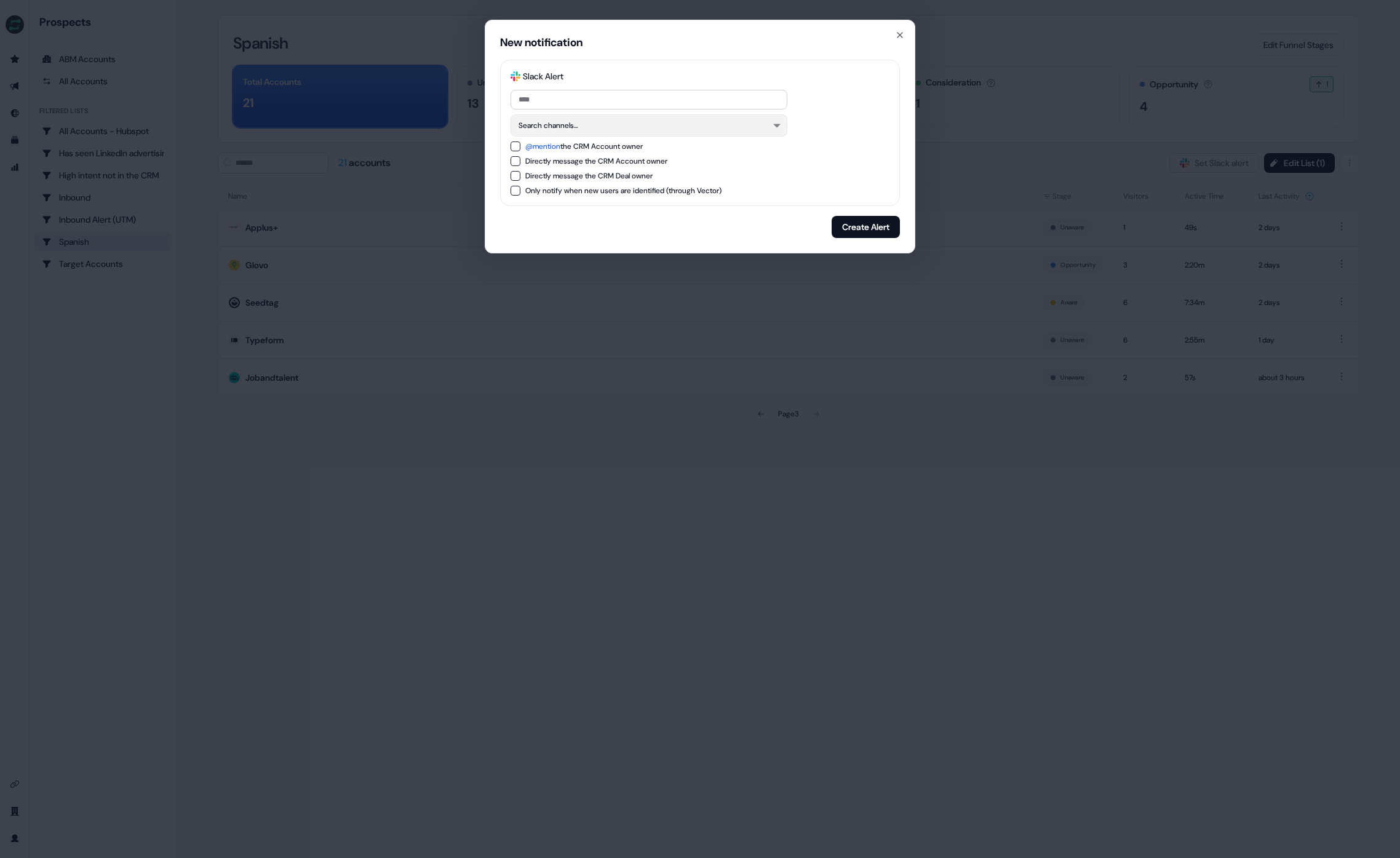
click at [714, 117] on button "Search channels..." at bounding box center [649, 125] width 277 height 22
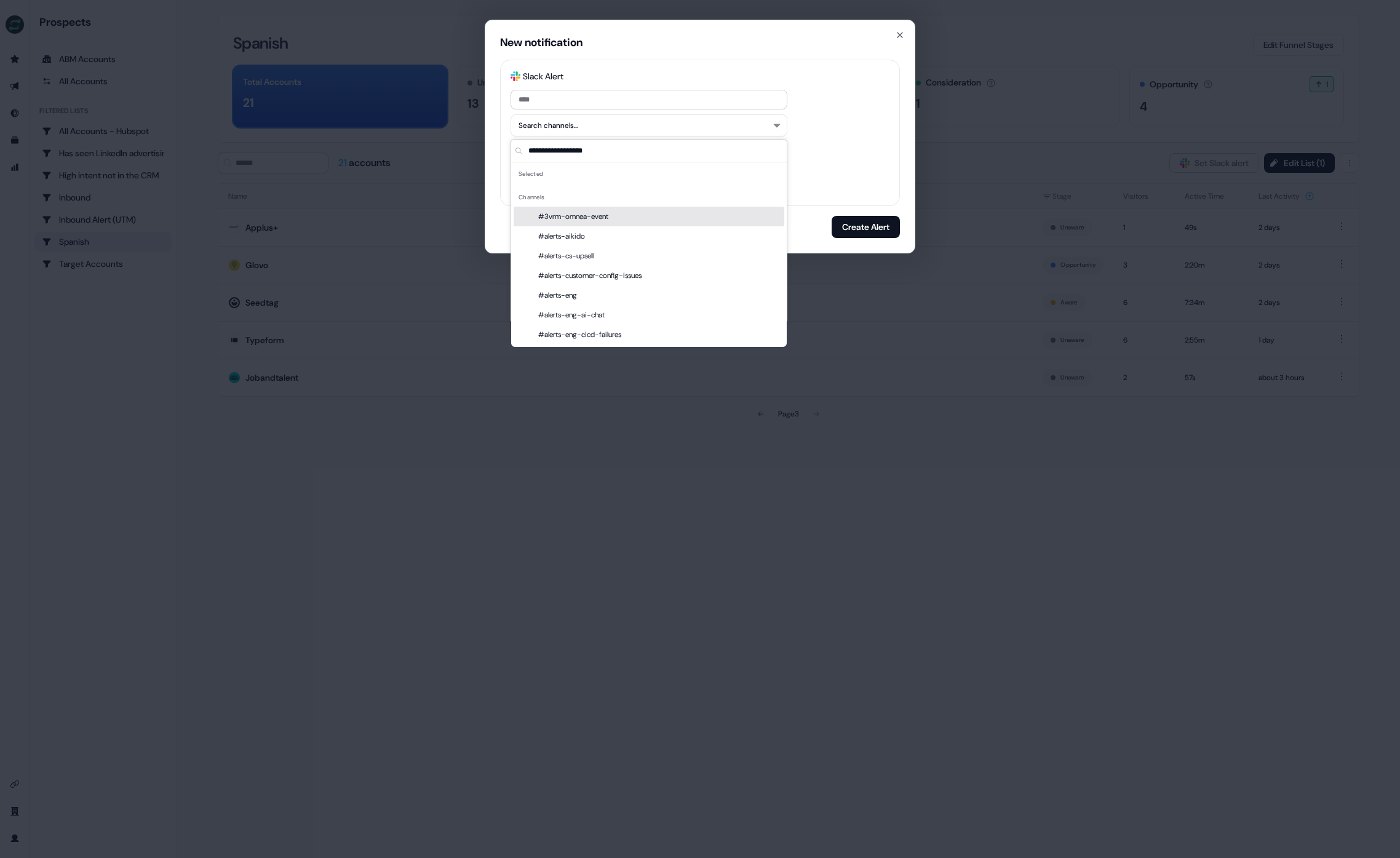
drag, startPoint x: 873, startPoint y: 118, endPoint x: 872, endPoint y: 107, distance: 11.0
click at [872, 113] on div "Slack Logo SVG Slack Alert Search channels... @mention the CRM Account owner Di…" at bounding box center [700, 132] width 400 height 146
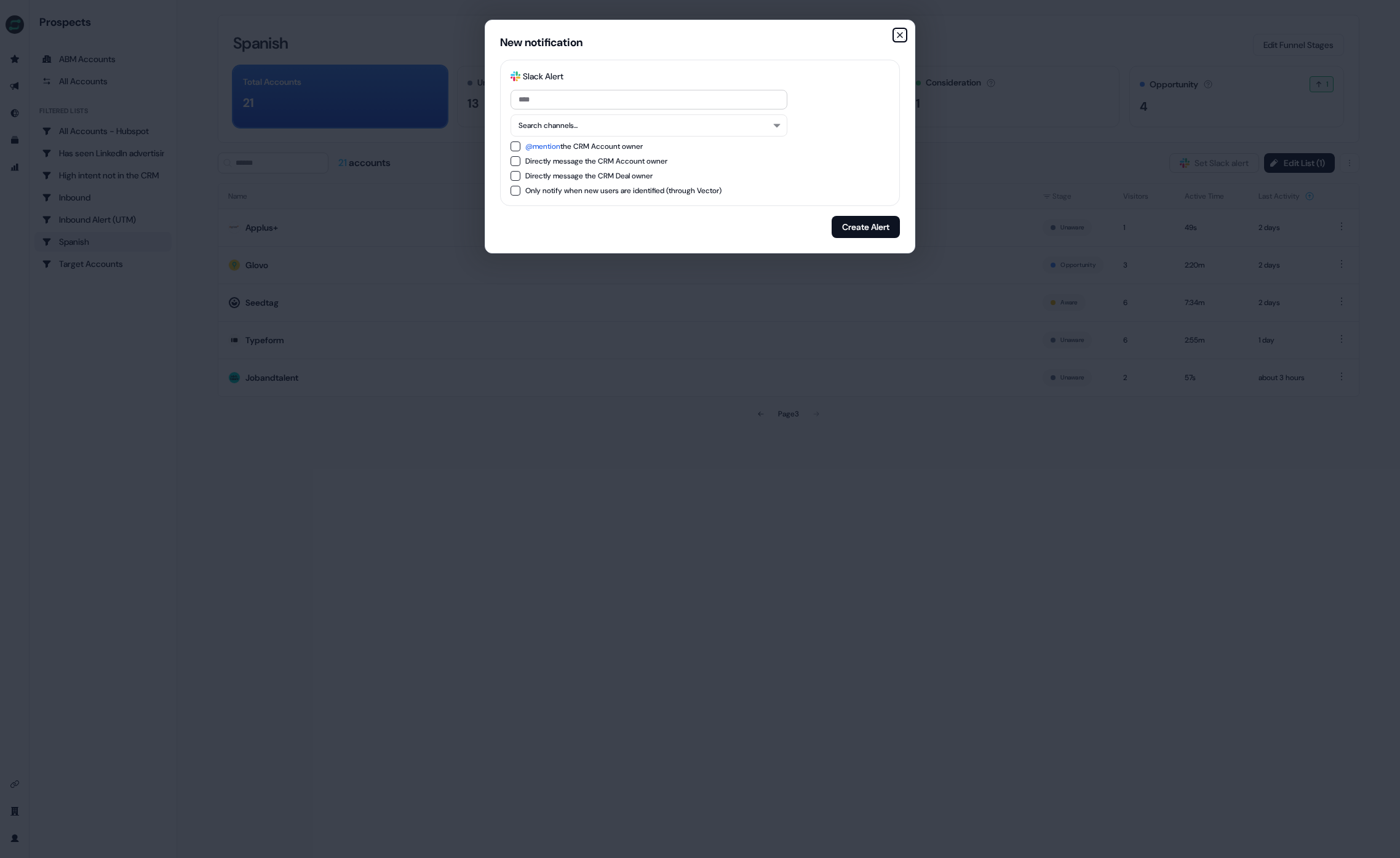
click at [901, 30] on icon "button" at bounding box center [900, 35] width 10 height 10
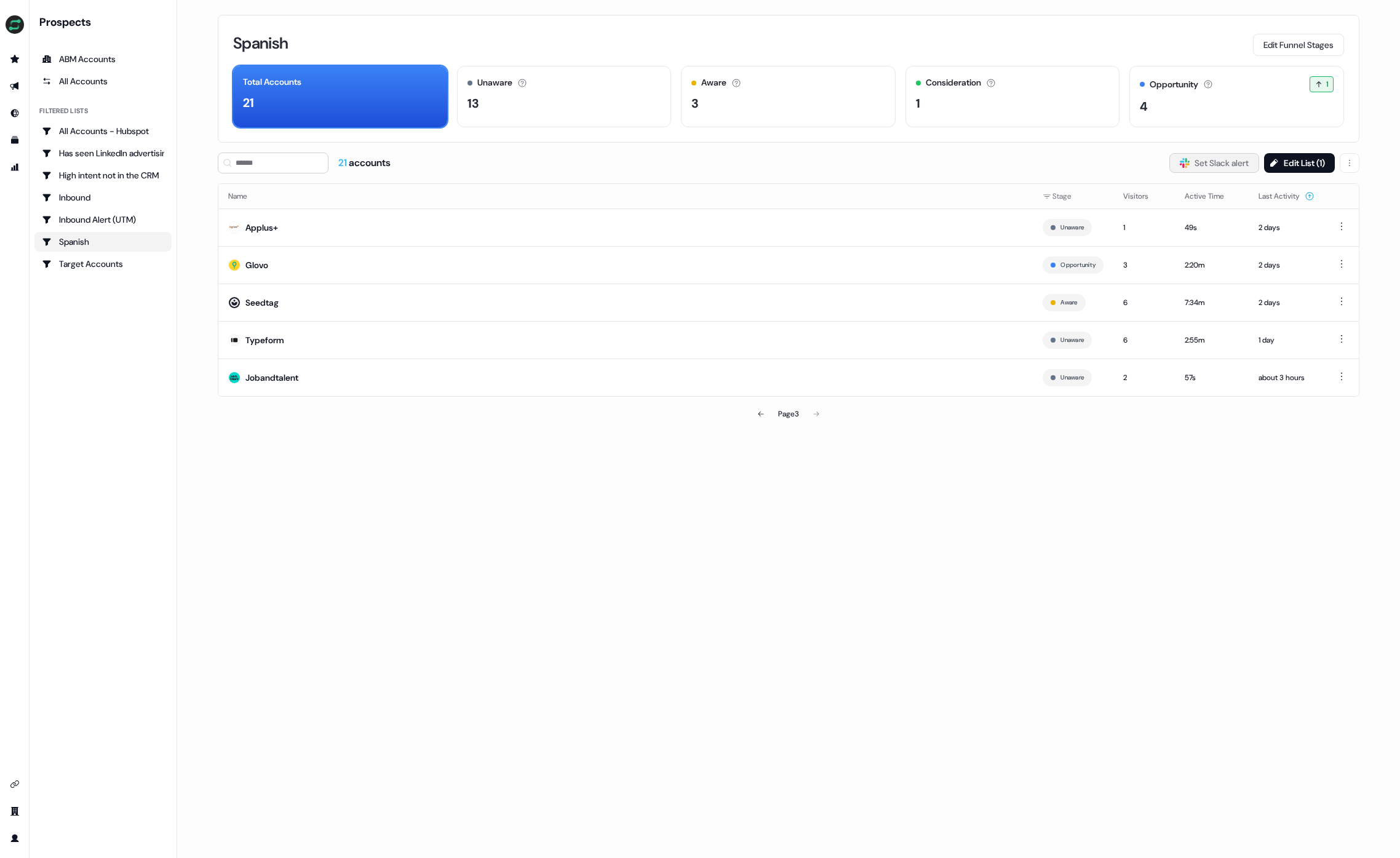
click at [1213, 167] on button "Slack Logo SVG Set Slack alert" at bounding box center [1214, 163] width 89 height 20
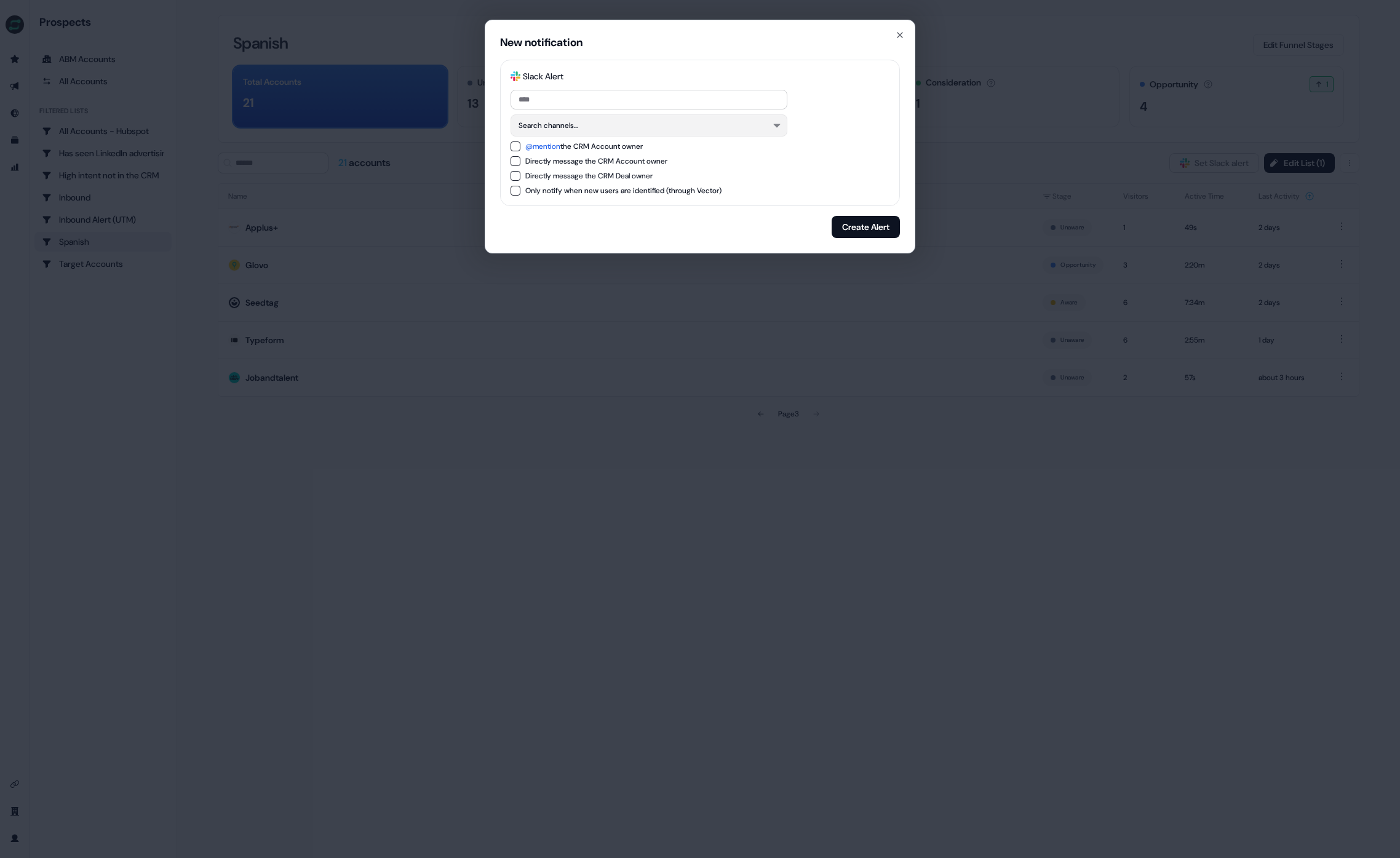
click at [680, 120] on button "Search channels..." at bounding box center [649, 125] width 277 height 22
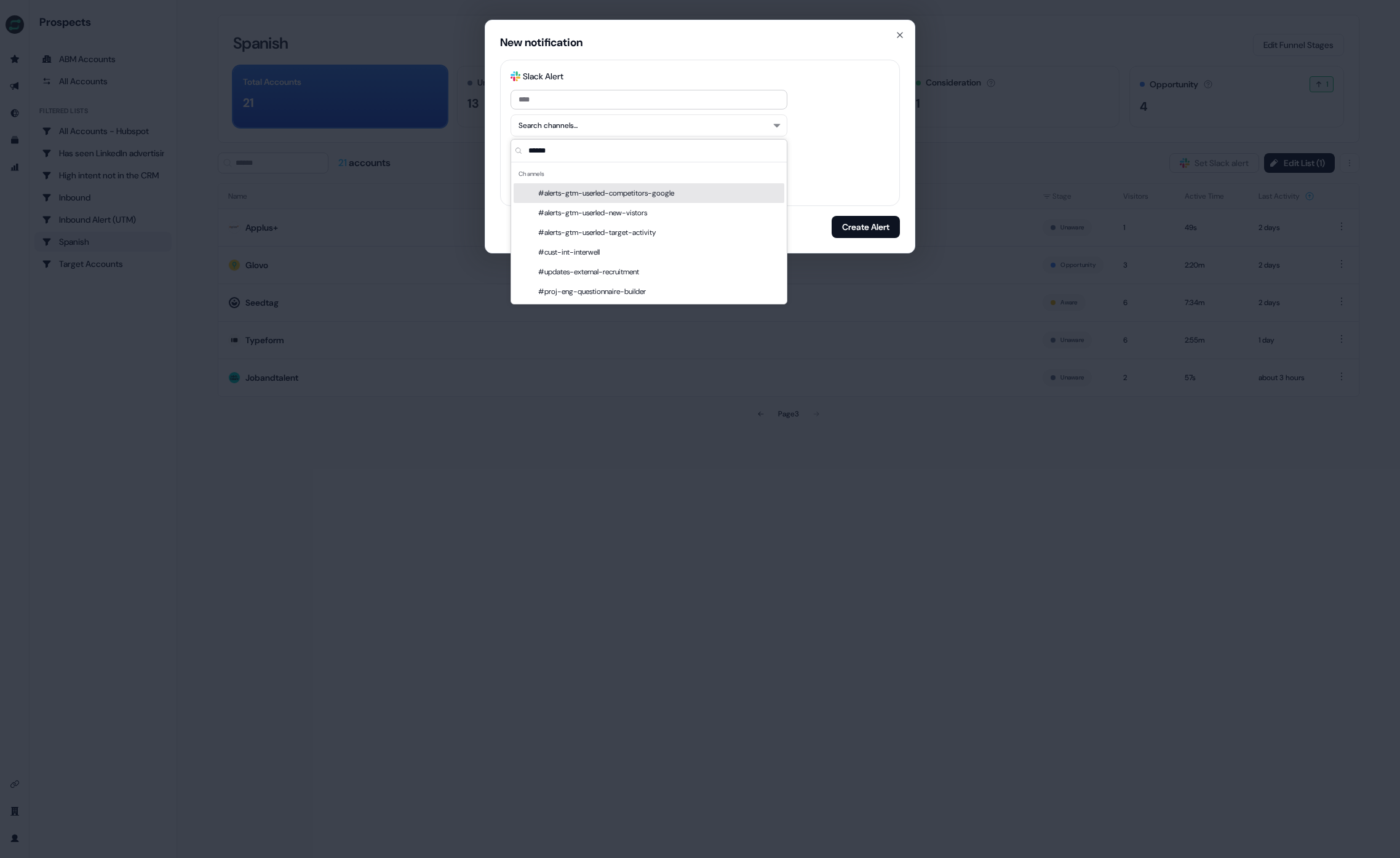
type input "*******"
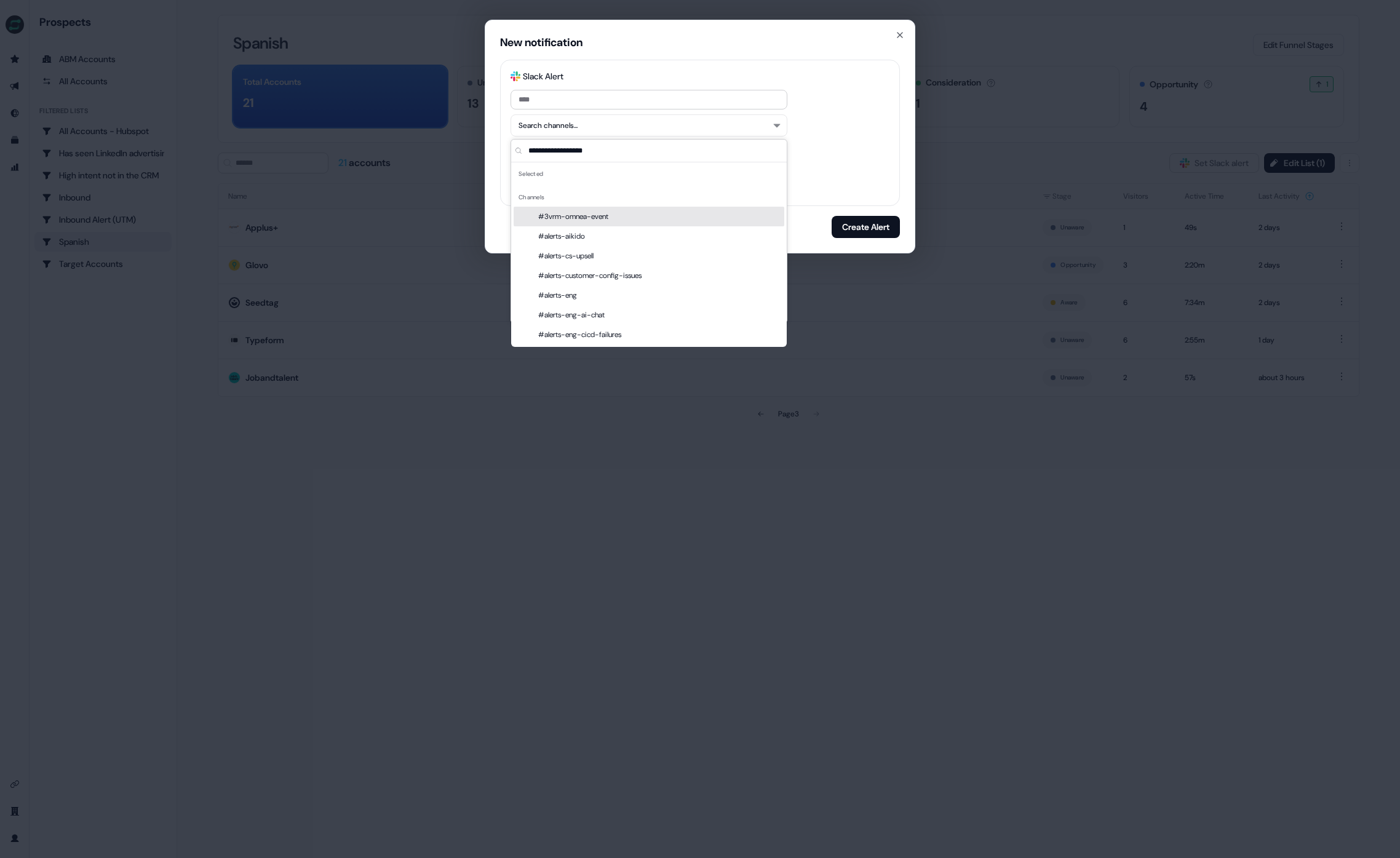
scroll to position [450, 0]
click at [849, 104] on div at bounding box center [700, 99] width 379 height 20
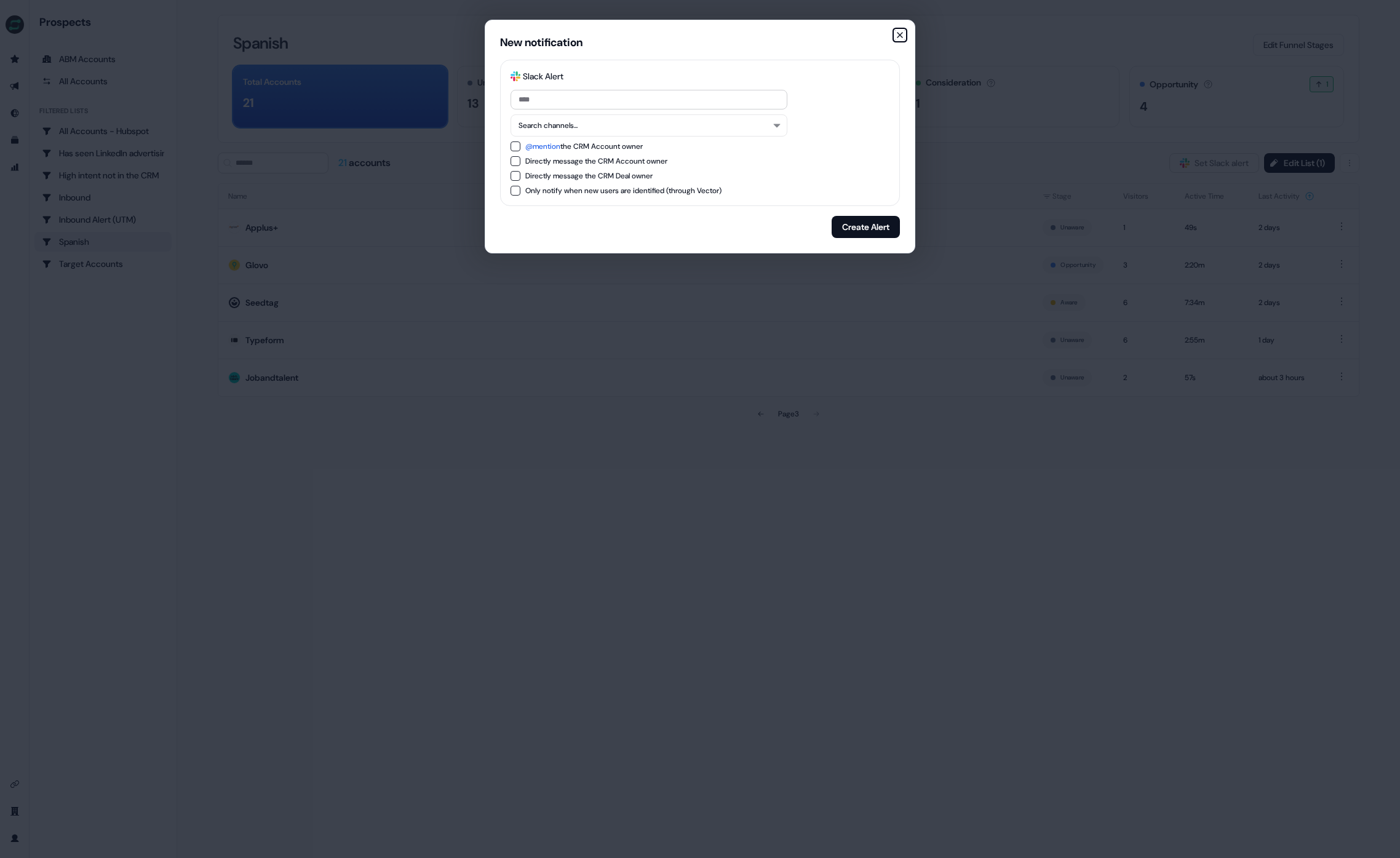
click at [895, 32] on icon "button" at bounding box center [900, 35] width 10 height 10
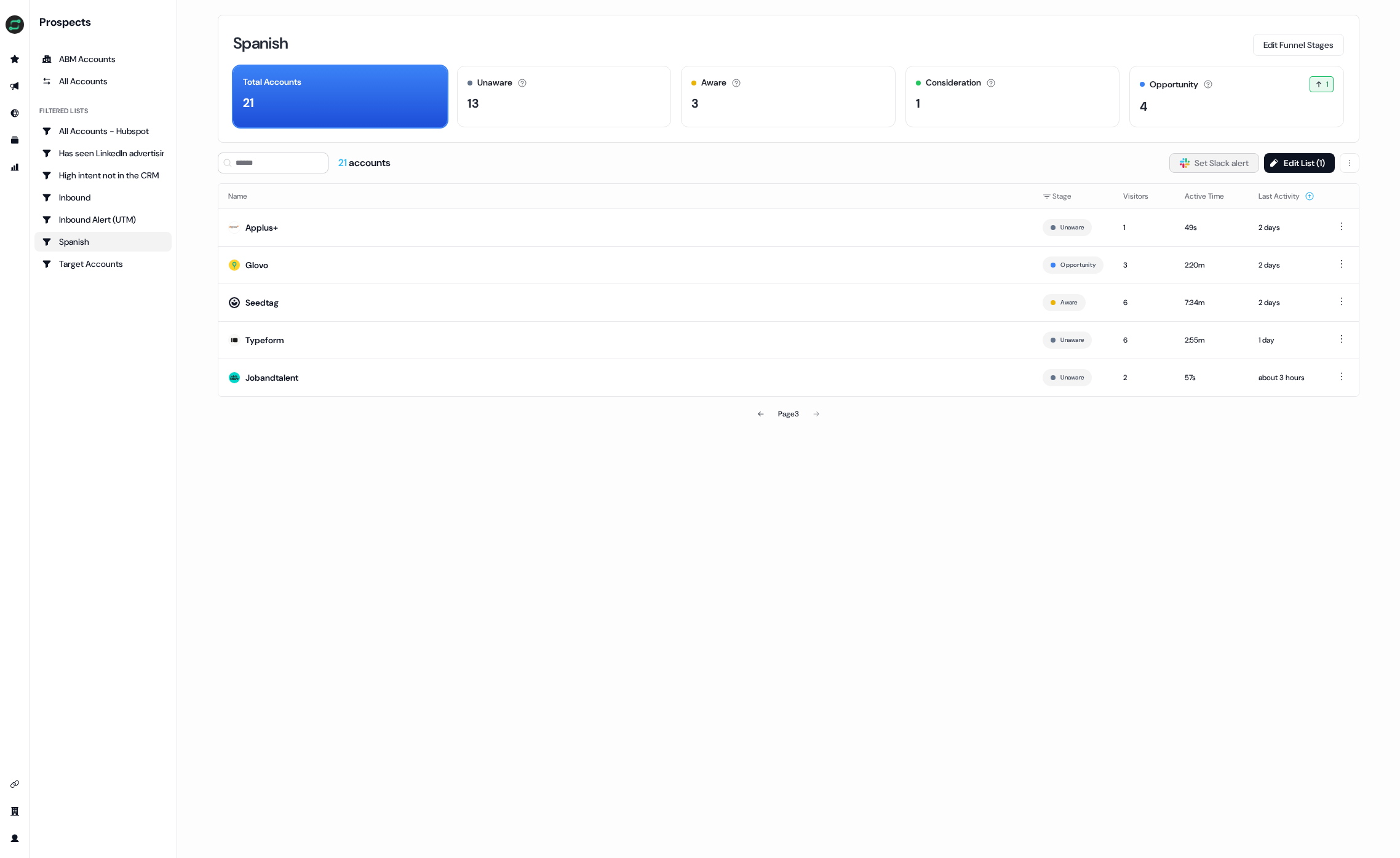
click at [1234, 169] on button "Slack Logo SVG Set Slack alert" at bounding box center [1214, 163] width 89 height 20
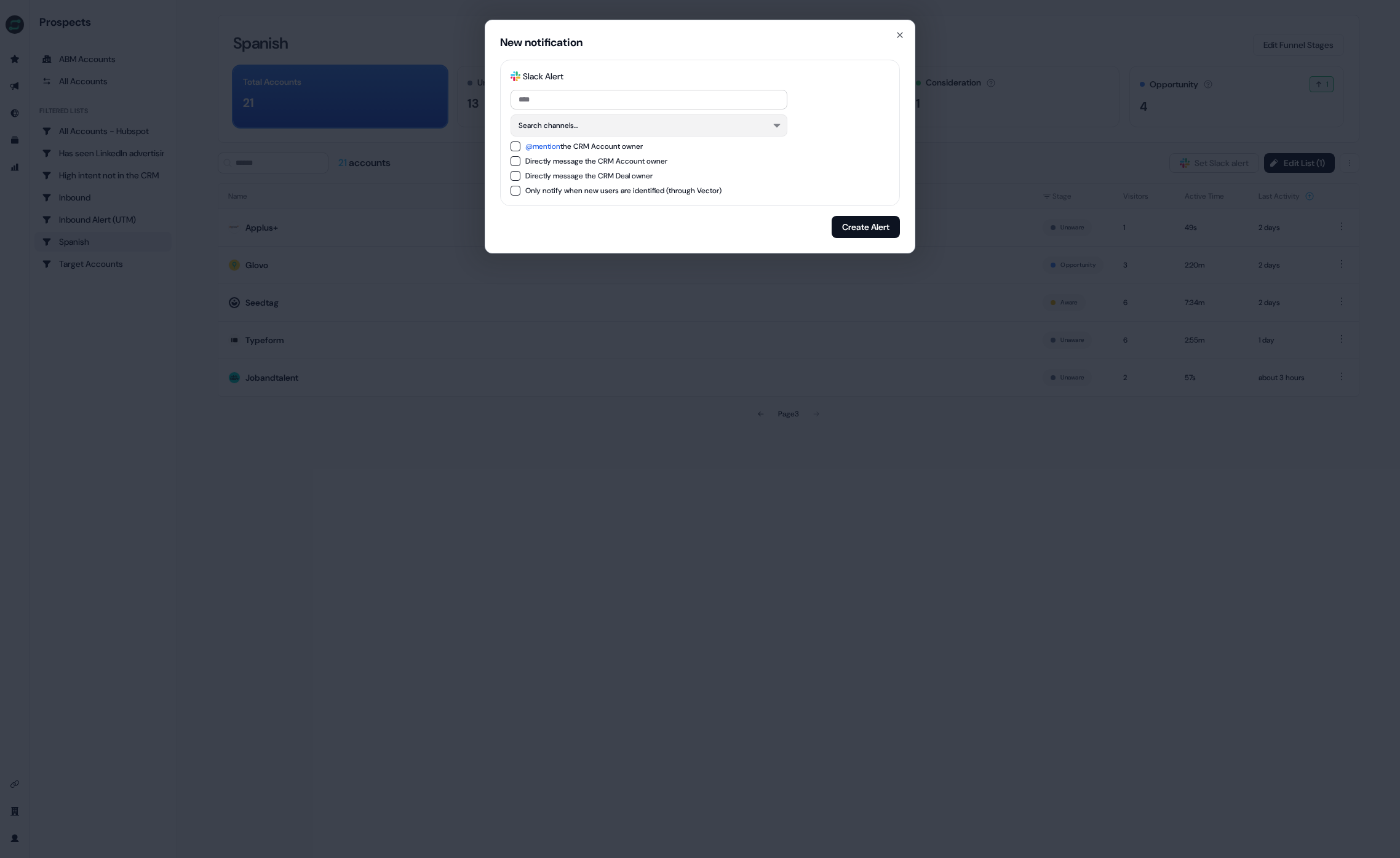
click at [676, 119] on button "Search channels..." at bounding box center [649, 125] width 277 height 22
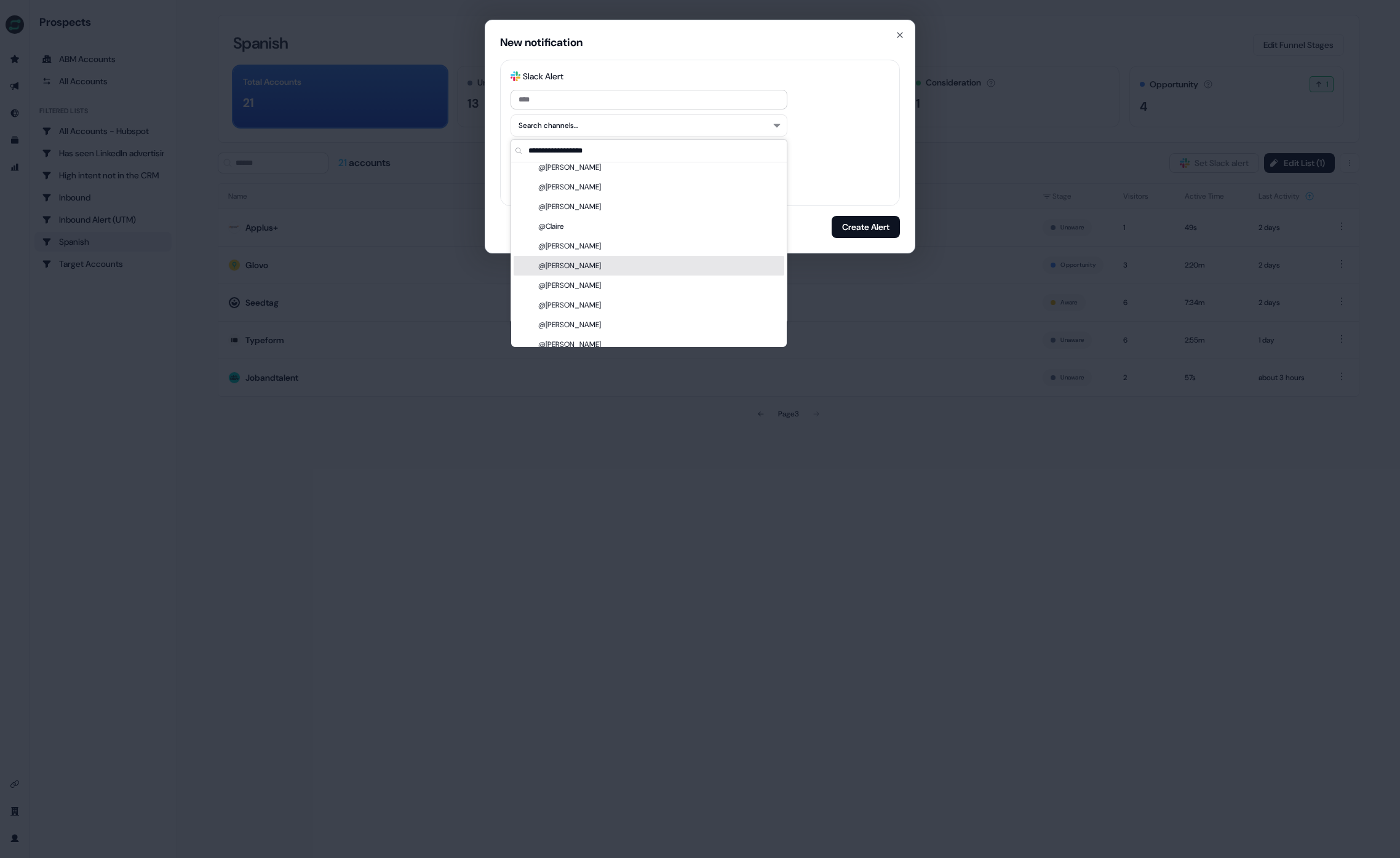
click at [630, 260] on div "@[PERSON_NAME]" at bounding box center [649, 266] width 270 height 20
drag, startPoint x: 830, startPoint y: 147, endPoint x: 807, endPoint y: 130, distance: 28.6
click at [829, 146] on div "@mention the CRM Account owner" at bounding box center [700, 146] width 379 height 10
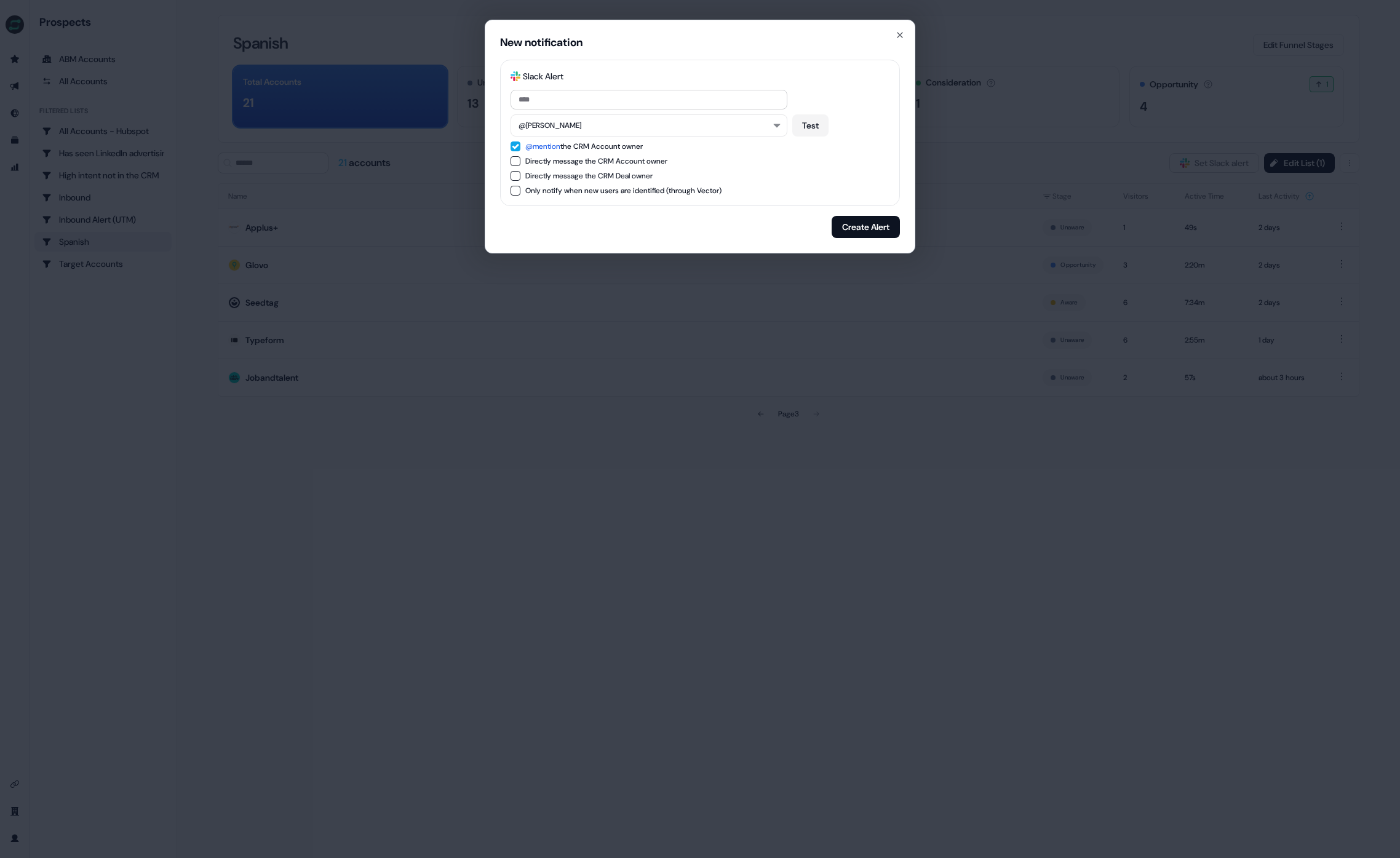
click at [520, 144] on button "@mention the CRM Account owner" at bounding box center [516, 146] width 10 height 10
click at [799, 128] on button "Test" at bounding box center [811, 125] width 37 height 22
click at [579, 96] on input at bounding box center [649, 99] width 277 height 20
type input "*****"
click at [856, 231] on button "Create Alert" at bounding box center [865, 226] width 69 height 22
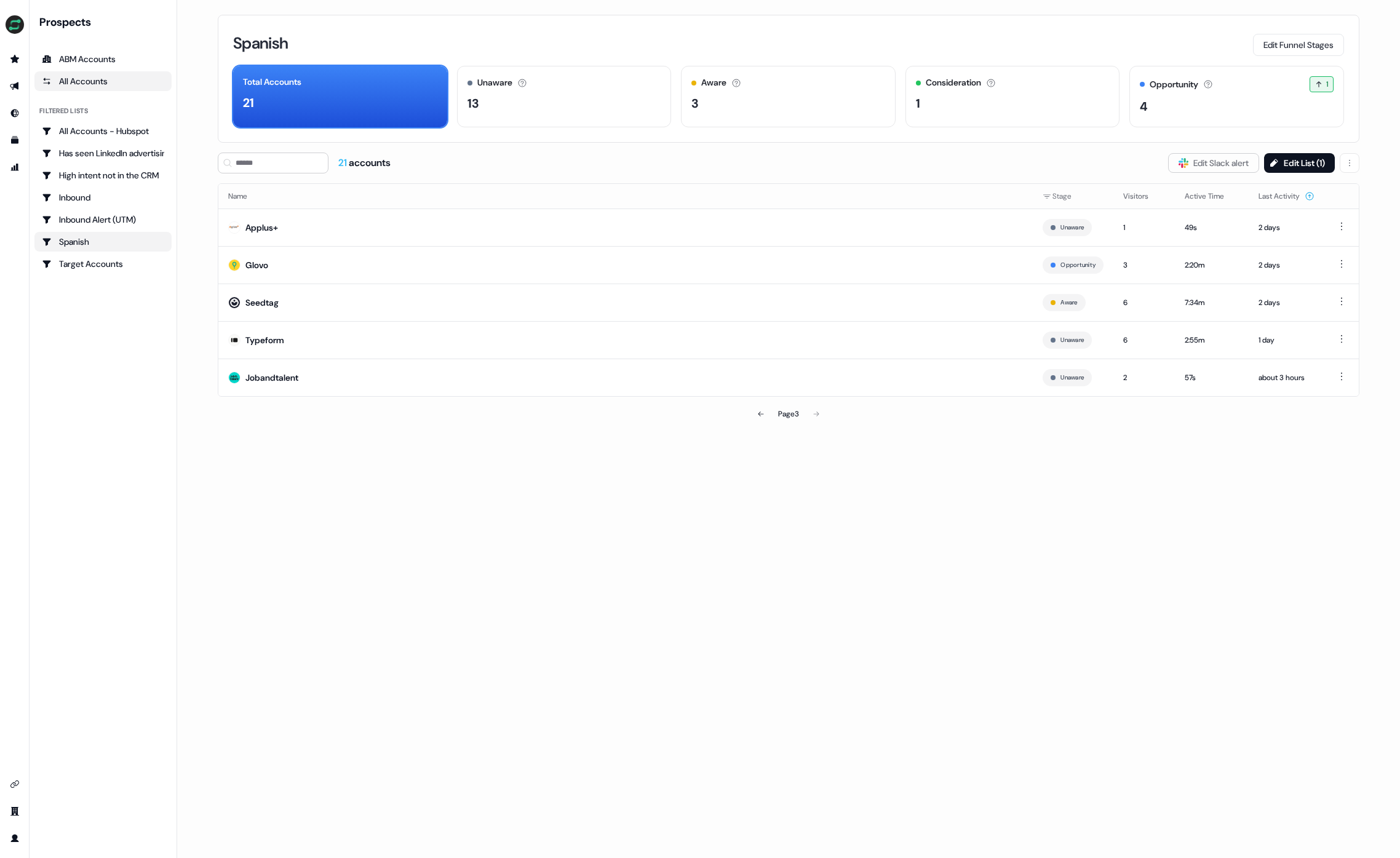
click at [95, 83] on div "All Accounts" at bounding box center [102, 81] width 122 height 12
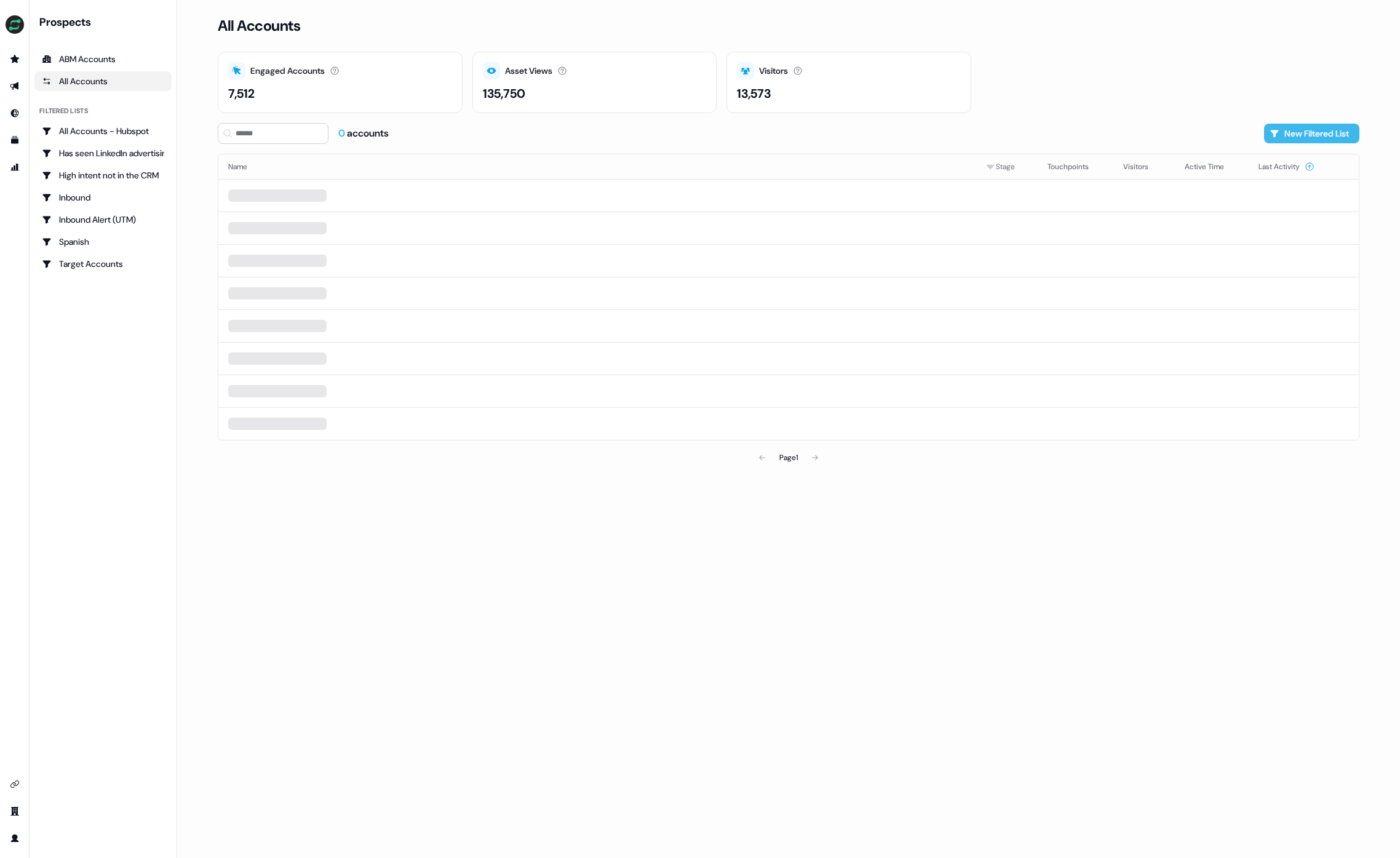
click at [1314, 131] on button "New Filtered List" at bounding box center [1313, 133] width 95 height 20
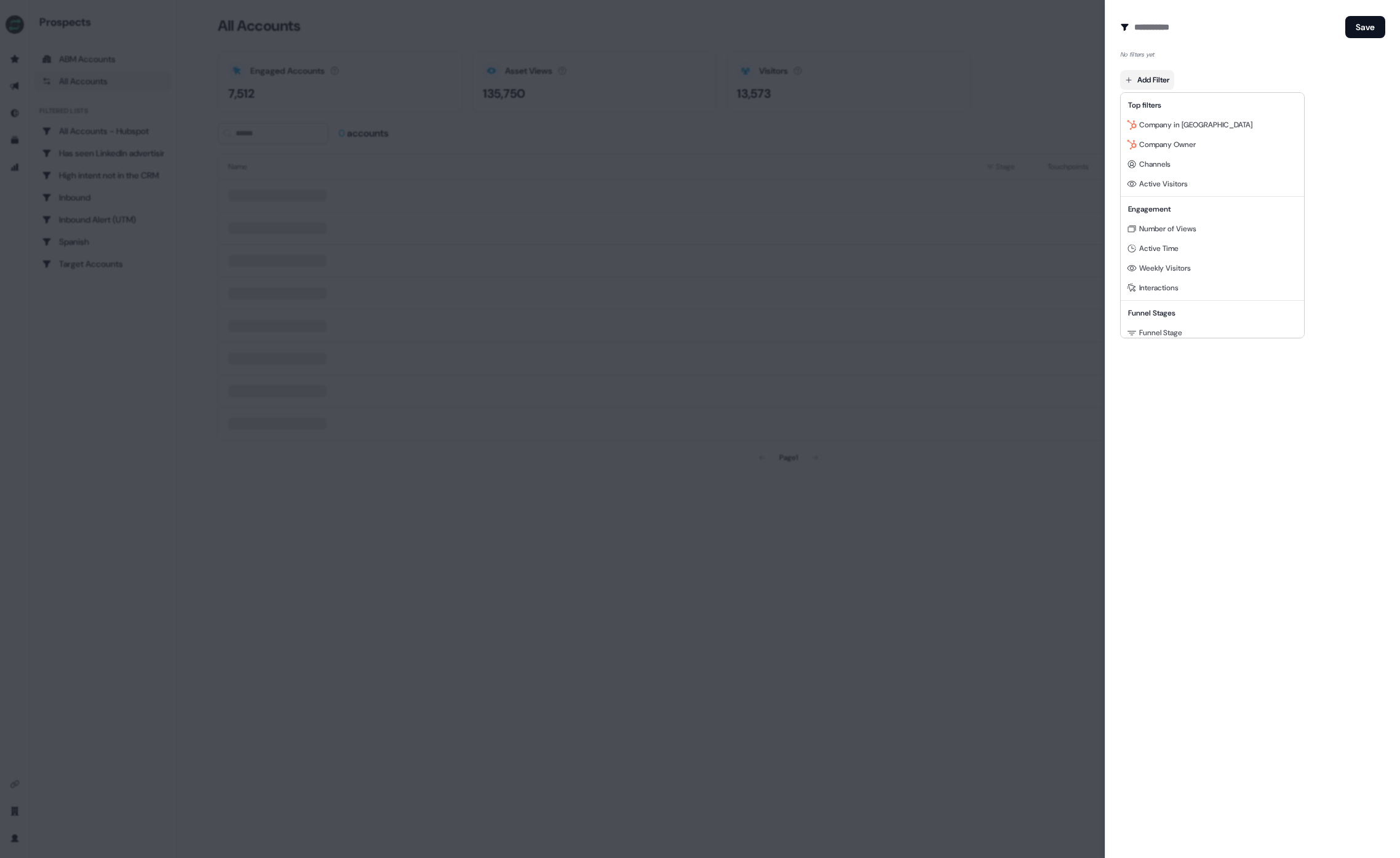
click at [1161, 80] on body "For the best experience switch devices to a bigger screen. Go to Userled.io Pro…" at bounding box center [700, 429] width 1400 height 858
click at [1263, 265] on div "Clearbit" at bounding box center [1213, 266] width 179 height 20
drag, startPoint x: 1140, startPoint y: 109, endPoint x: 1206, endPoint y: 195, distance: 108.4
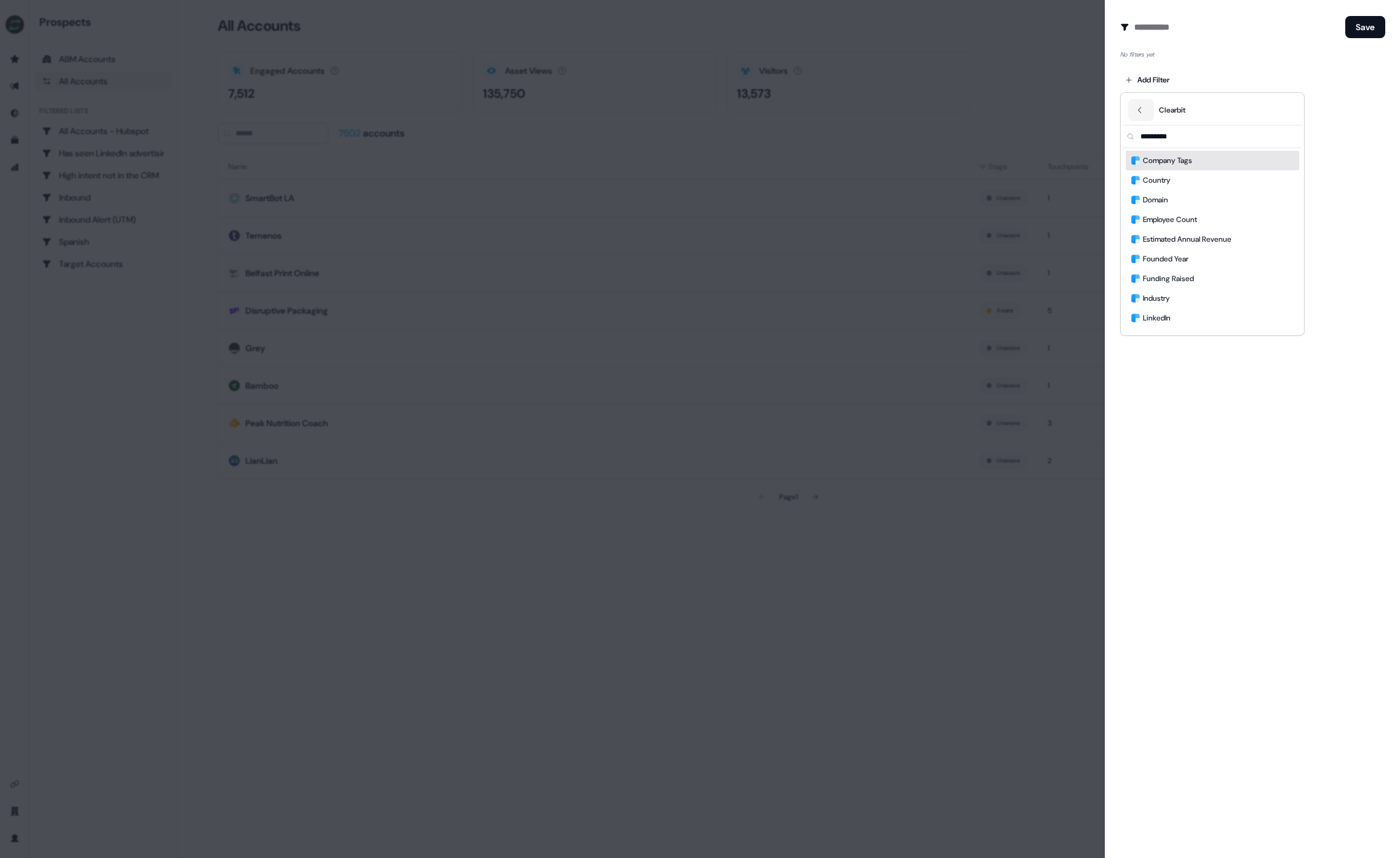
click at [1140, 109] on icon "Back" at bounding box center [1140, 110] width 9 height 9
click at [1227, 276] on div "LinkedIn Ads" at bounding box center [1213, 286] width 179 height 20
click at [1149, 106] on button "Back" at bounding box center [1142, 110] width 26 height 22
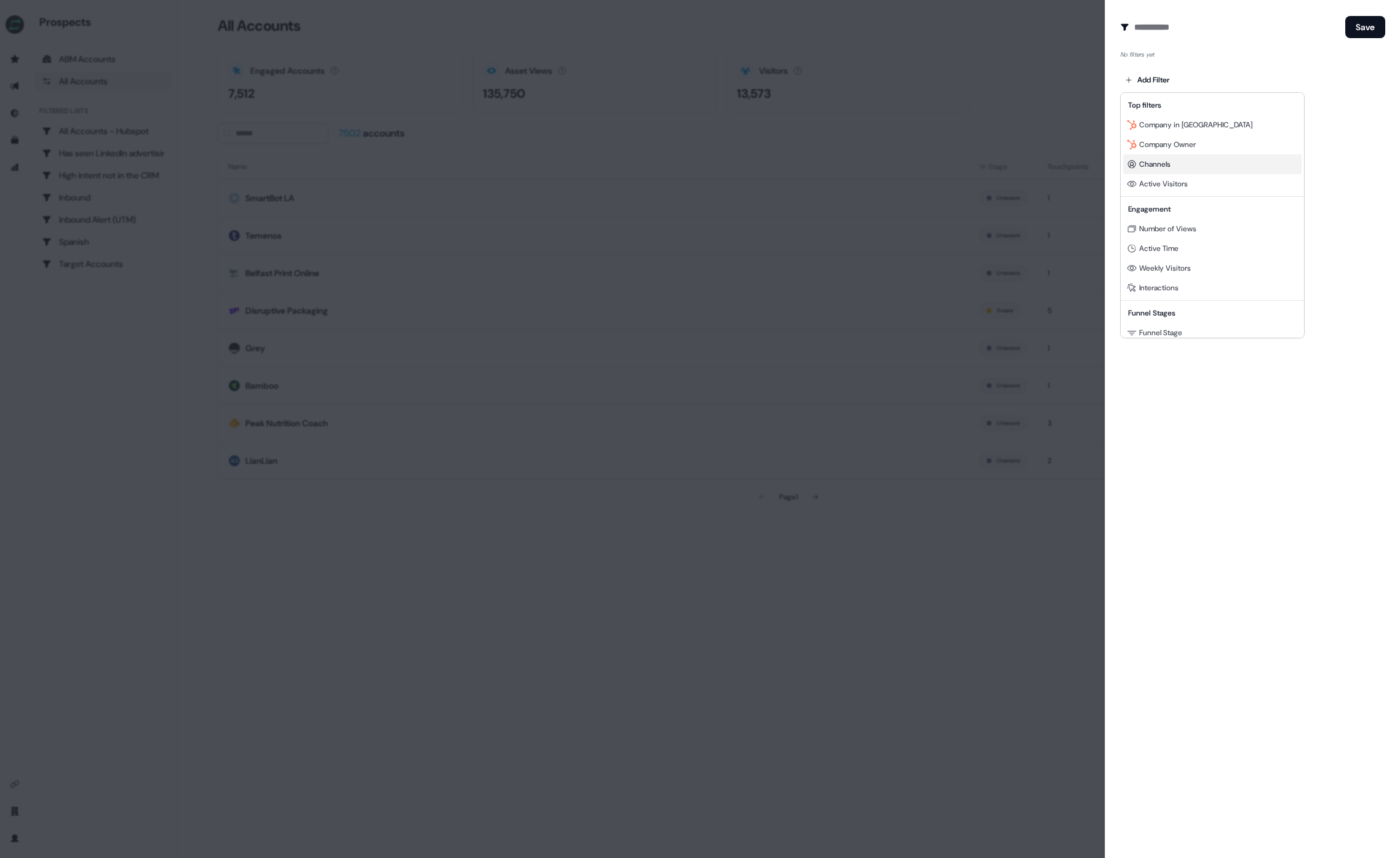
click at [1213, 159] on div "Channels" at bounding box center [1213, 164] width 179 height 20
click at [1174, 59] on icon "button" at bounding box center [1177, 59] width 15 height 15
click at [1166, 75] on body "For the best experience switch devices to a bigger screen. Go to Userled.io Pro…" at bounding box center [700, 429] width 1400 height 858
click at [1247, 261] on div "Clearbit" at bounding box center [1213, 266] width 179 height 20
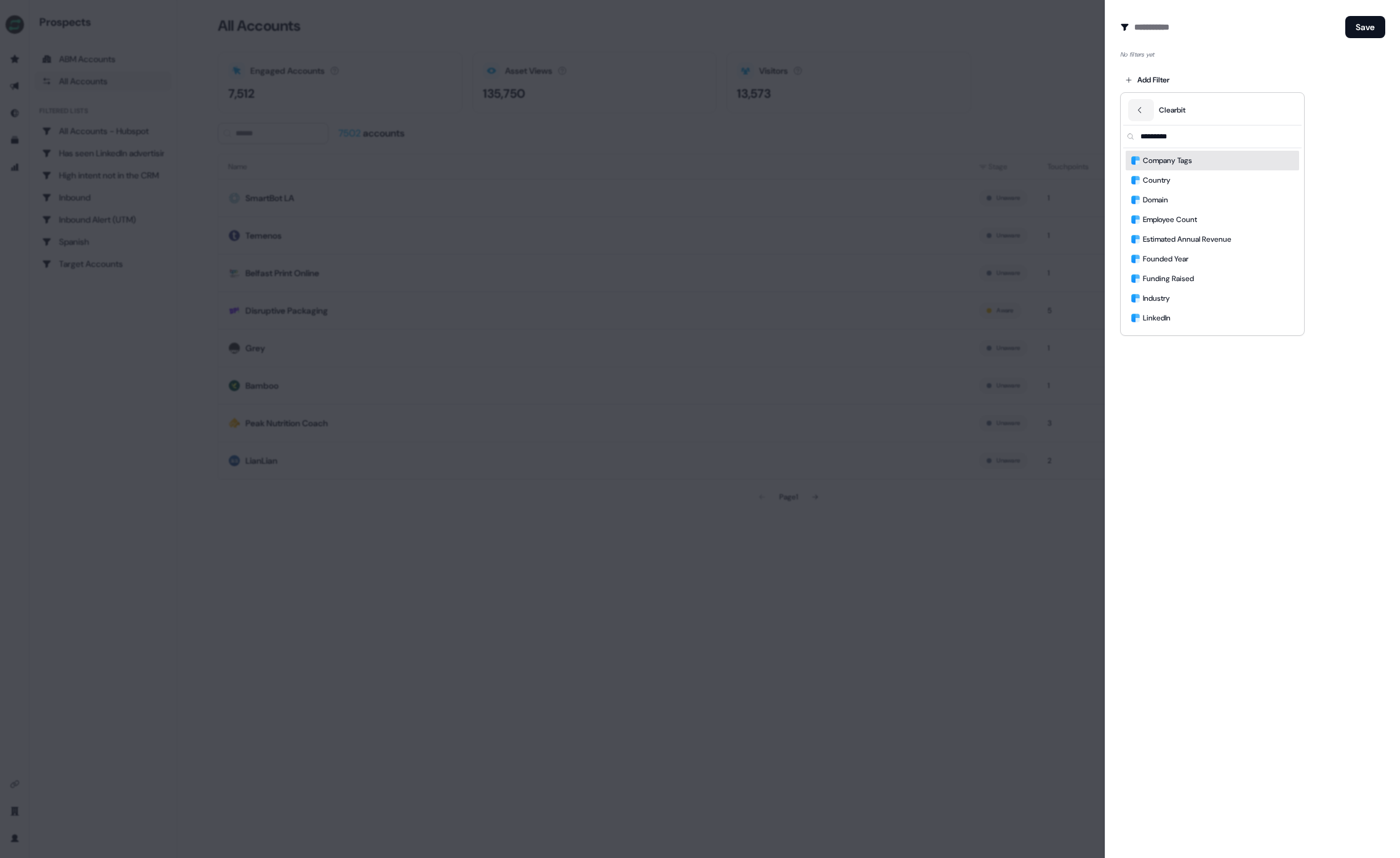
scroll to position [0, 0]
click at [1195, 174] on div "Country" at bounding box center [1212, 181] width 174 height 20
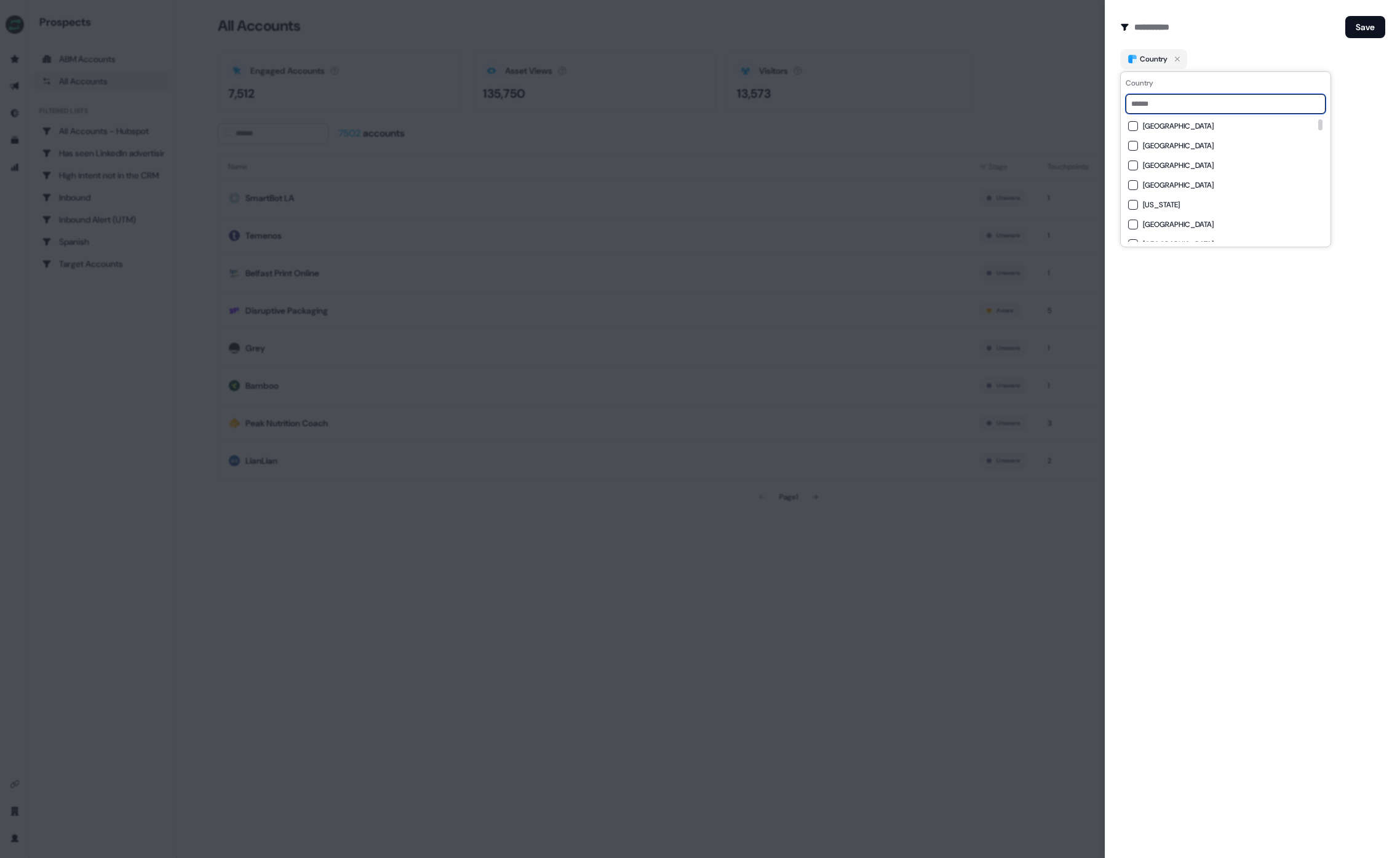
click at [1167, 99] on input at bounding box center [1225, 104] width 200 height 20
type input "*****"
paste input "*****"
type input "*****"
click at [1131, 126] on button "Spain" at bounding box center [1134, 126] width 10 height 10
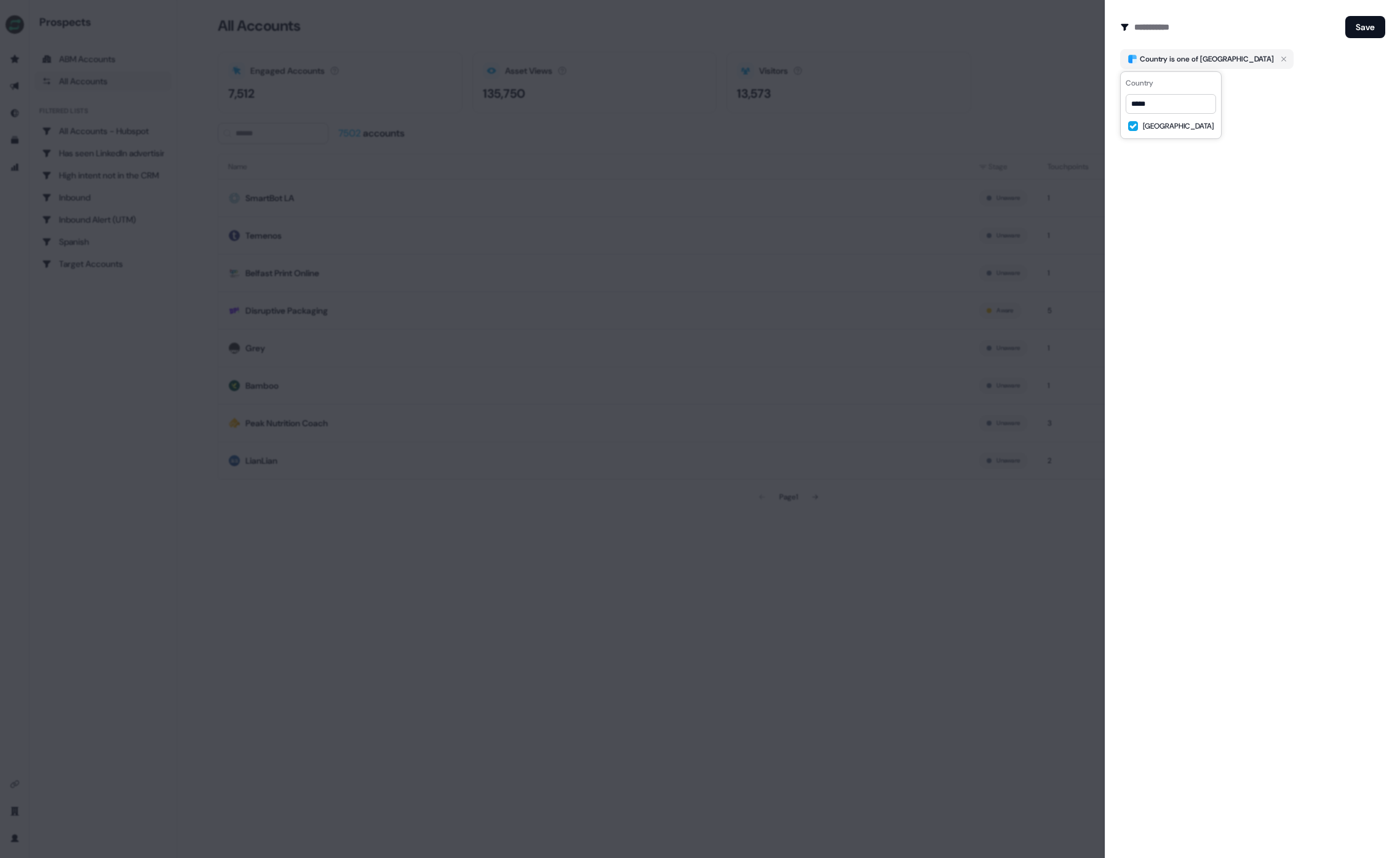
drag, startPoint x: 1327, startPoint y: 86, endPoint x: 1334, endPoint y: 48, distance: 38.6
click at [1326, 86] on div "Add Filter" at bounding box center [1253, 85] width 265 height 25
click at [1366, 22] on button "Save" at bounding box center [1365, 27] width 40 height 22
type input "**********"
click at [1362, 20] on button "Save" at bounding box center [1365, 27] width 40 height 22
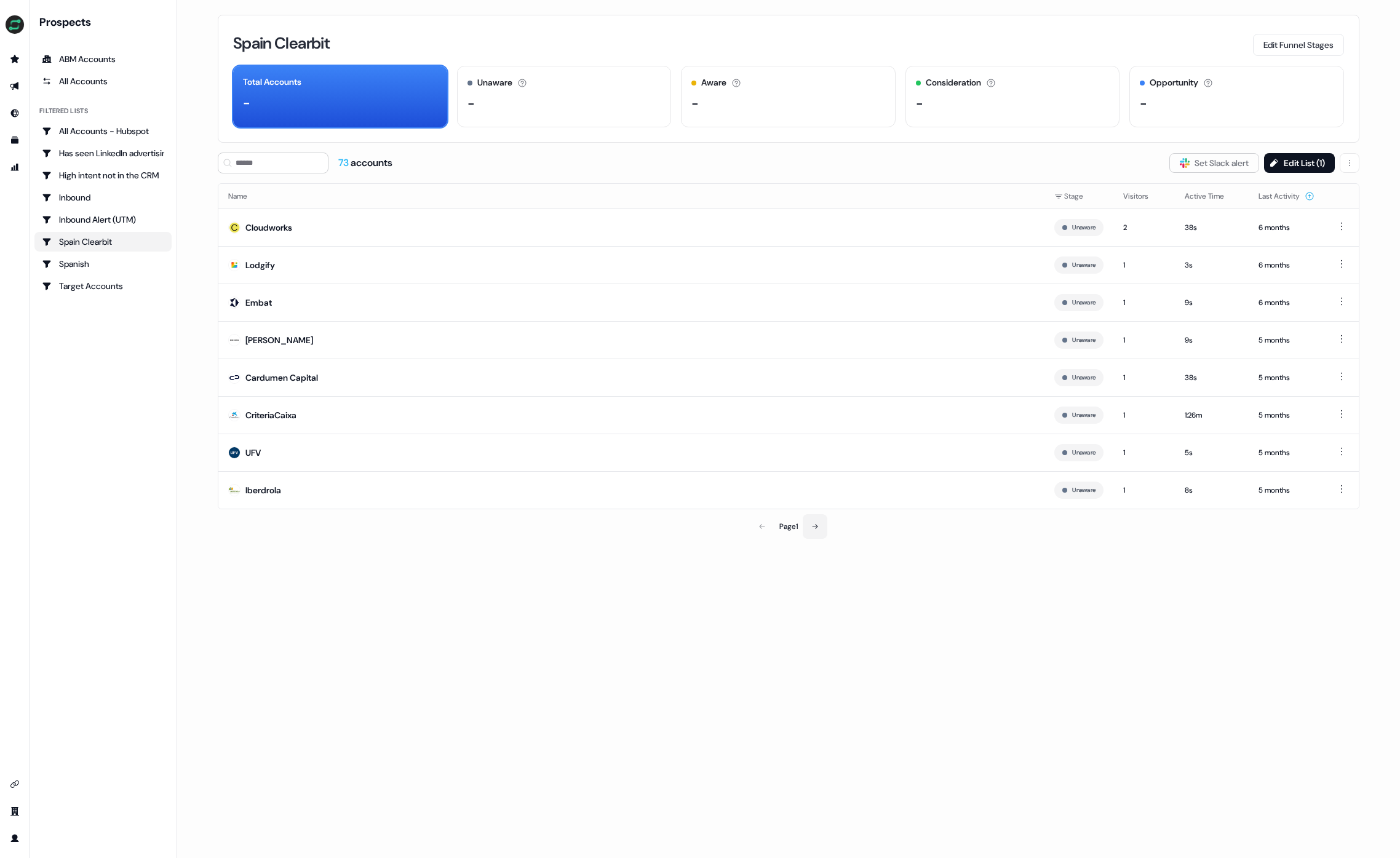
click at [823, 528] on button at bounding box center [815, 526] width 25 height 25
drag, startPoint x: 215, startPoint y: 335, endPoint x: 309, endPoint y: 340, distance: 94.1
click at [309, 340] on div "Spain Clearbit Edit Funnel Stages Total Accounts - Unaware The default stage al…" at bounding box center [788, 429] width 1181 height 858
click at [280, 420] on div "The Olympic Games" at bounding box center [286, 415] width 81 height 12
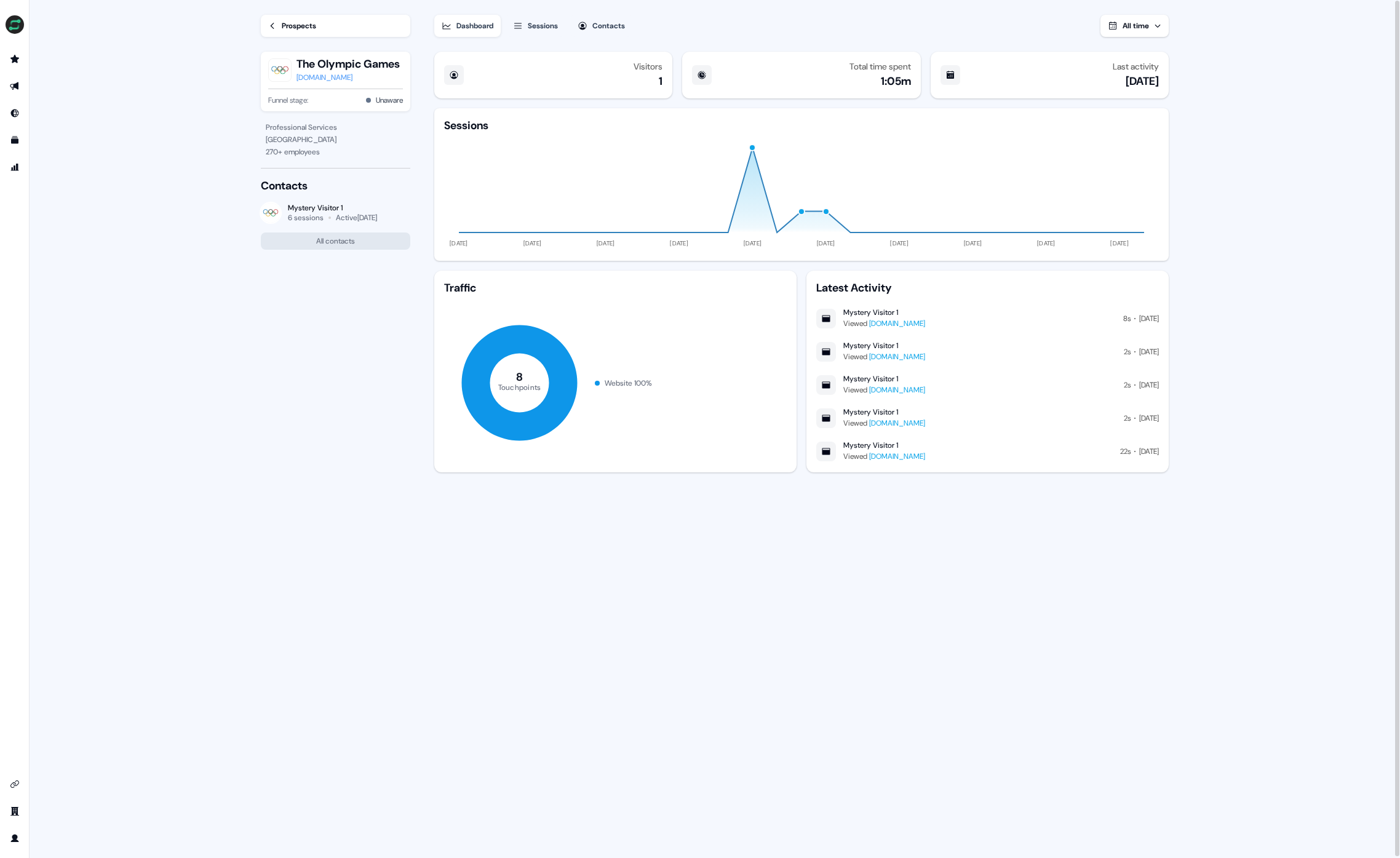
click at [320, 75] on div "olympics.com" at bounding box center [348, 77] width 103 height 12
click at [280, 27] on link "Prospects" at bounding box center [336, 26] width 149 height 22
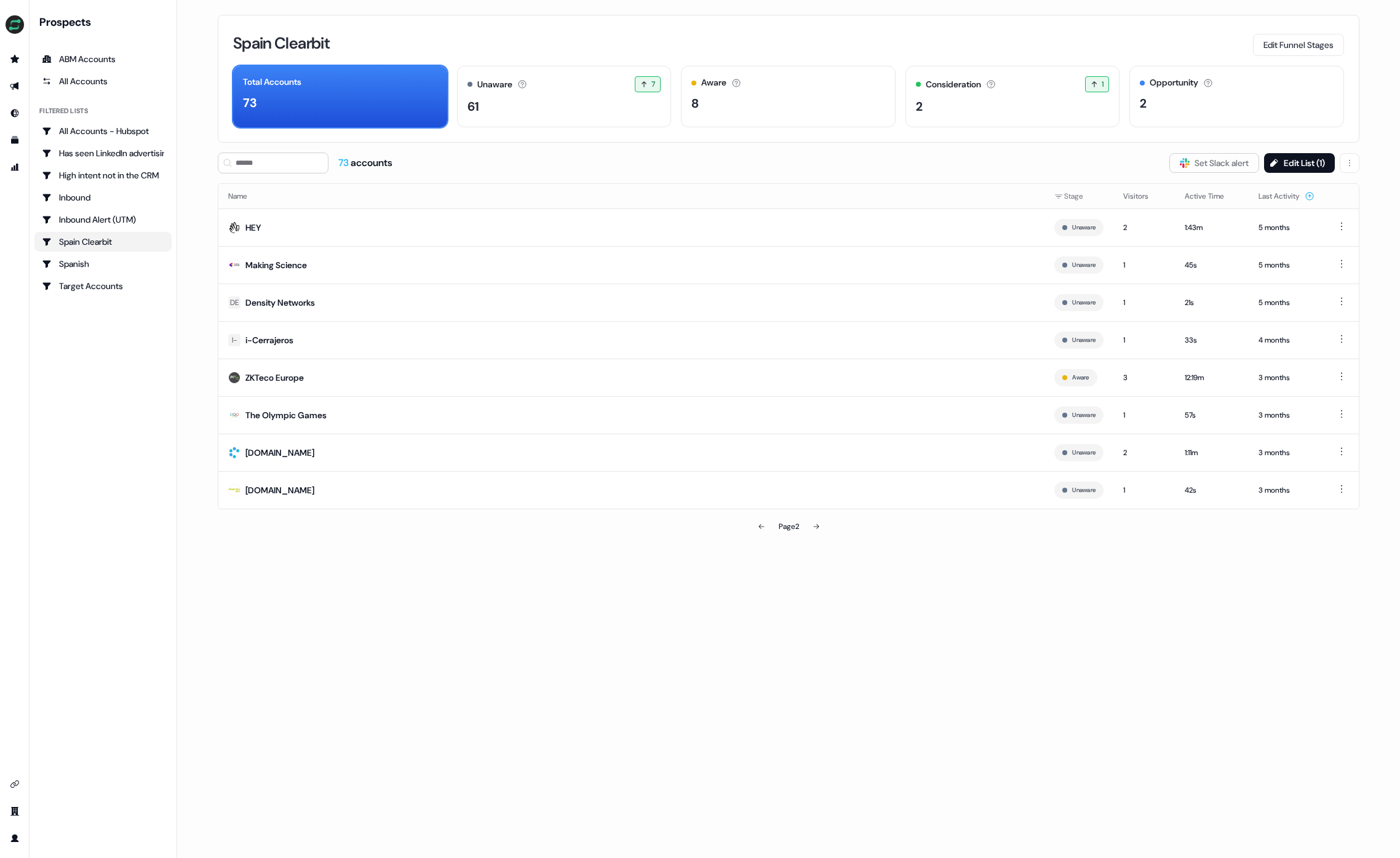
click at [815, 526] on icon at bounding box center [816, 525] width 7 height 7
click at [822, 527] on button at bounding box center [816, 526] width 25 height 25
click at [812, 528] on button at bounding box center [816, 526] width 25 height 25
click at [824, 527] on button at bounding box center [816, 526] width 25 height 25
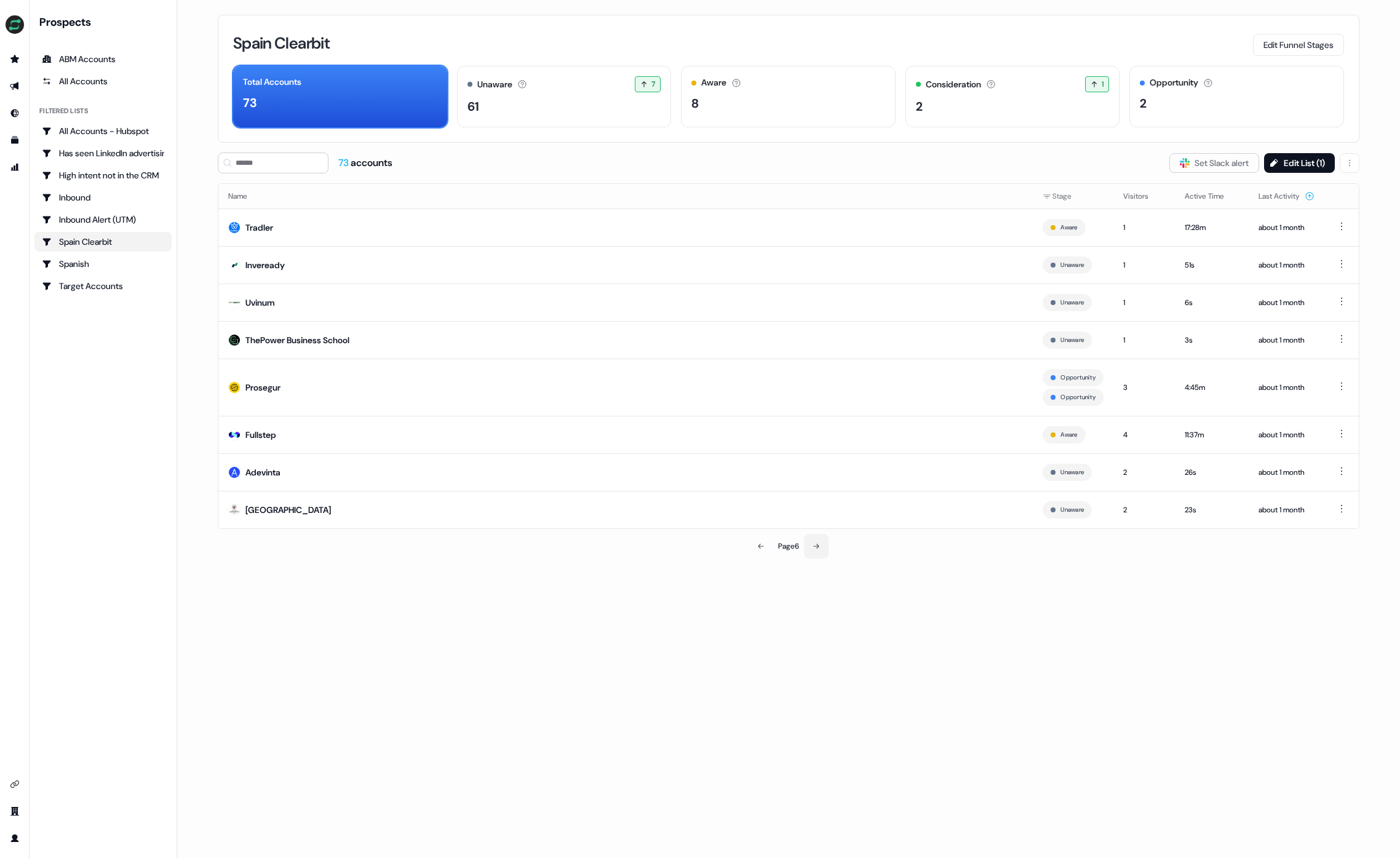
click at [825, 543] on button at bounding box center [816, 546] width 25 height 25
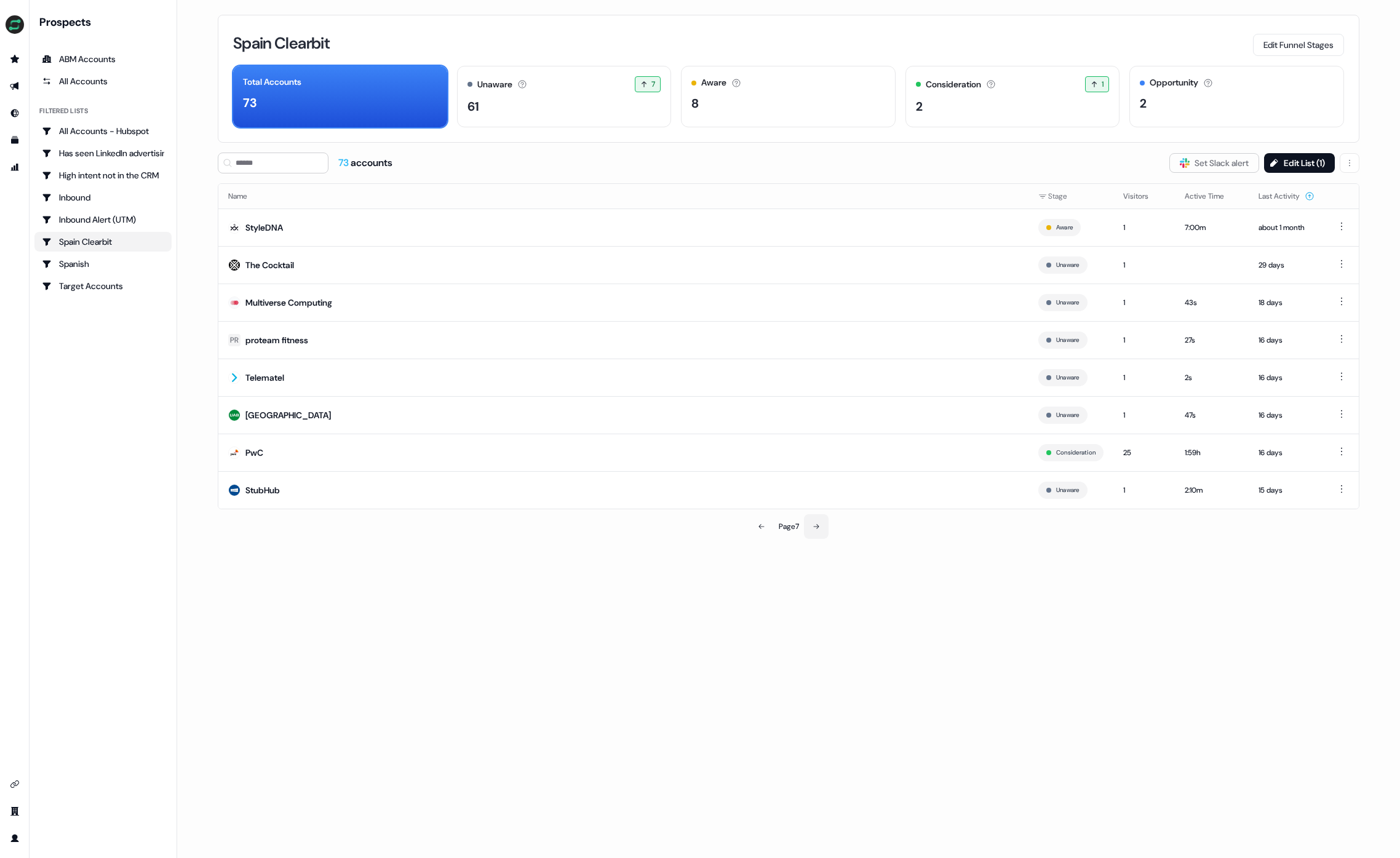
click at [818, 526] on icon at bounding box center [816, 525] width 7 height 7
click at [822, 525] on button at bounding box center [816, 526] width 25 height 25
click at [818, 522] on icon at bounding box center [816, 525] width 7 height 7
